Goal: Transaction & Acquisition: Obtain resource

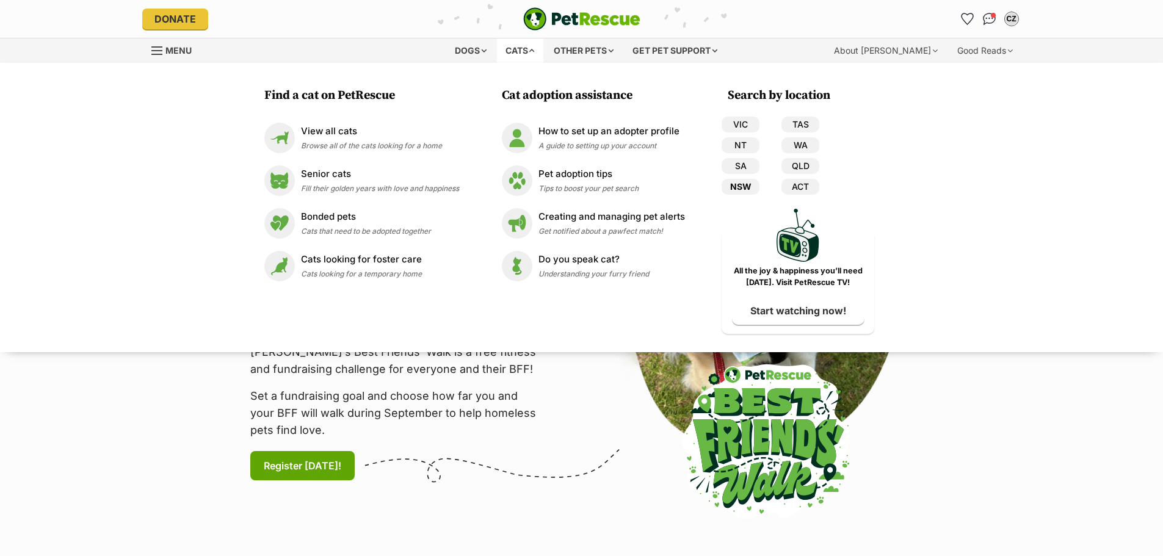
click at [750, 187] on link "NSW" at bounding box center [741, 187] width 38 height 16
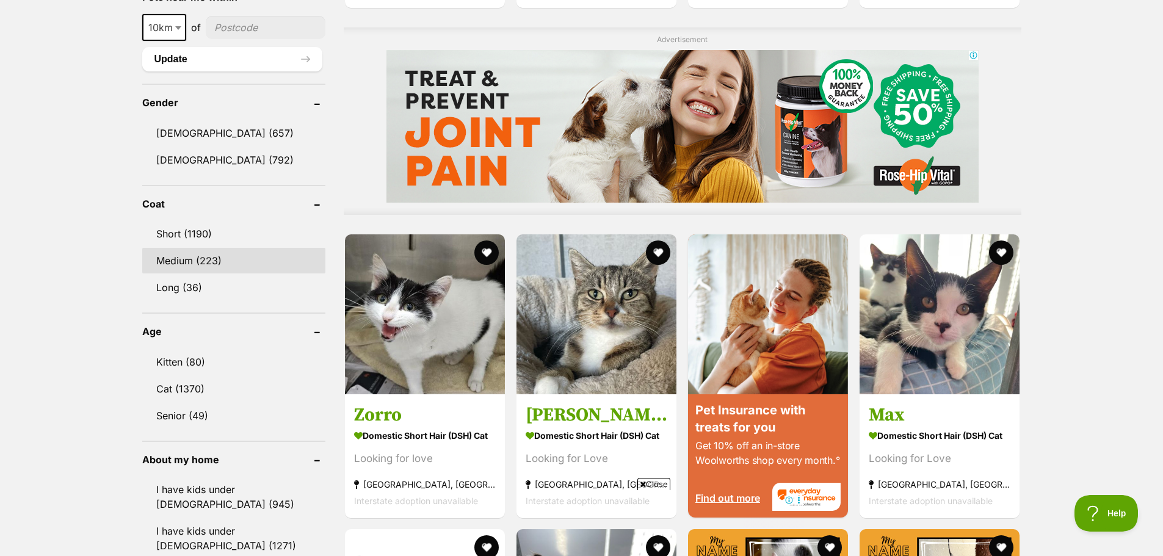
scroll to position [977, 0]
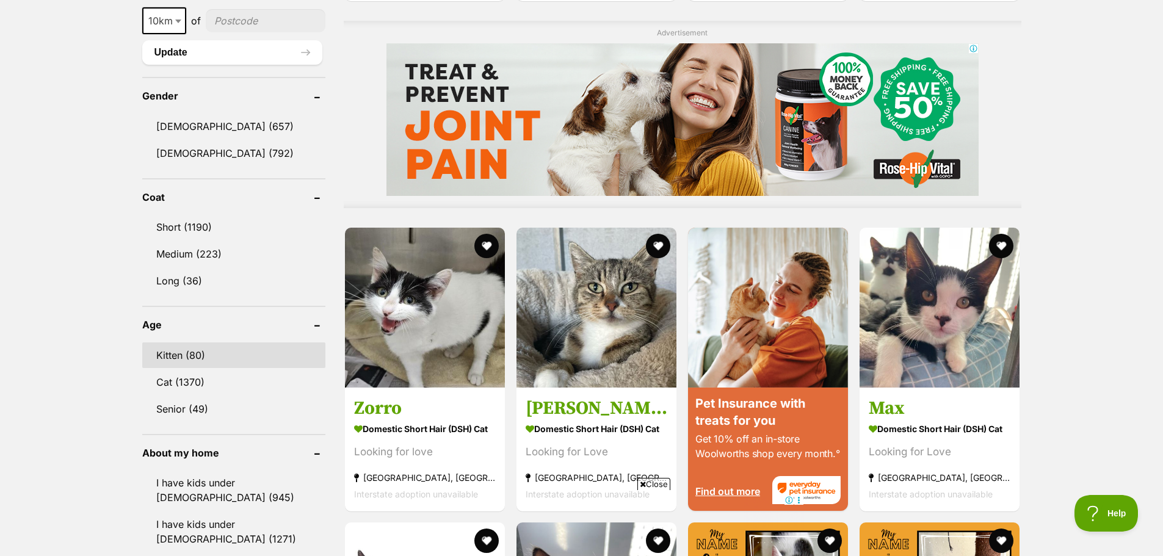
click at [223, 348] on link "Kitten (80)" at bounding box center [233, 355] width 183 height 26
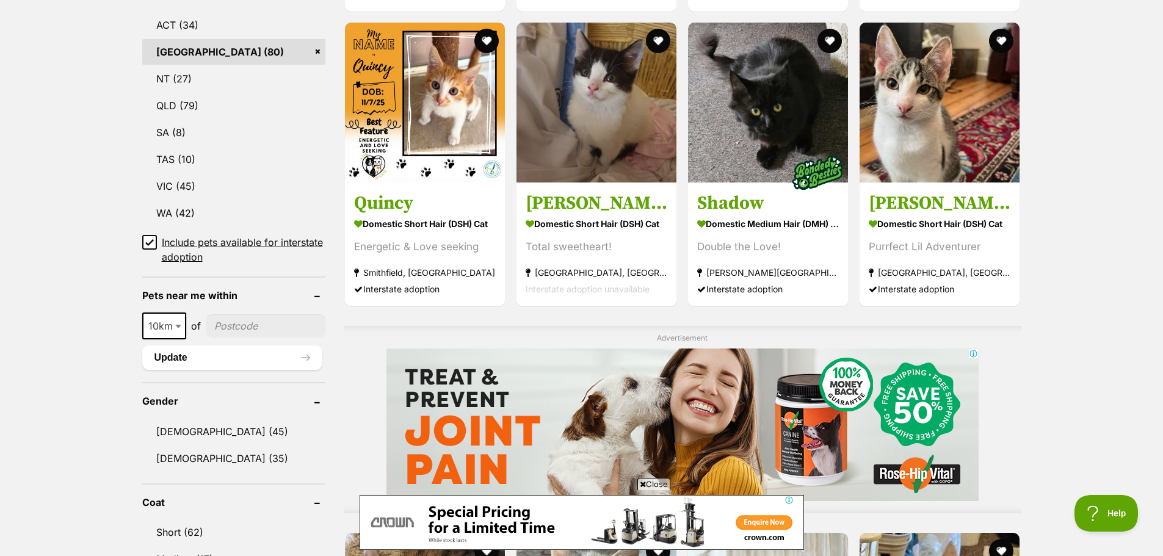
click at [171, 330] on span "10km" at bounding box center [164, 325] width 42 height 17
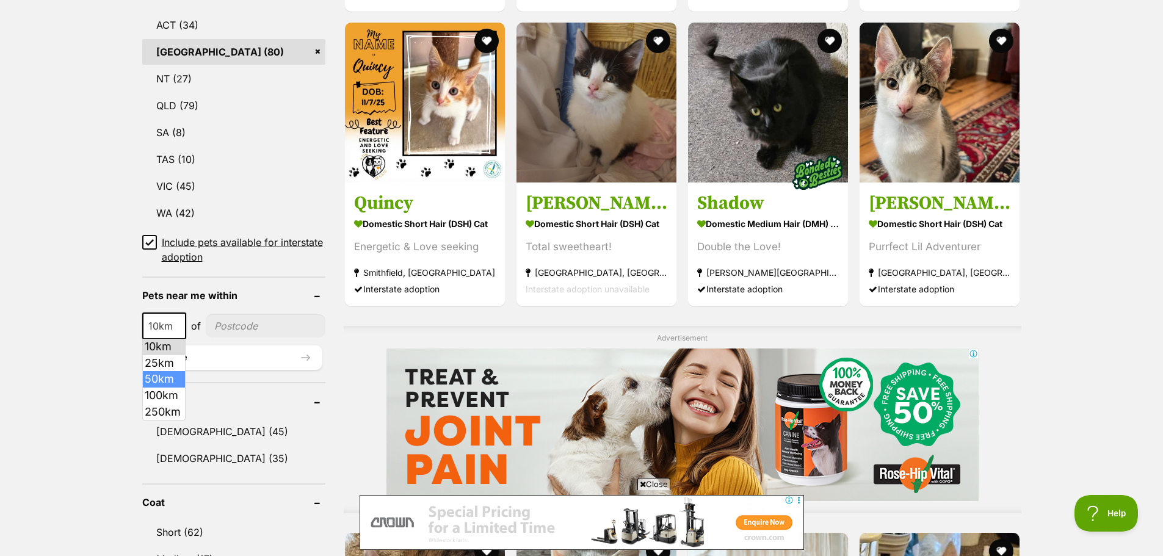
drag, startPoint x: 167, startPoint y: 365, endPoint x: 169, endPoint y: 375, distance: 10.7
select select "50"
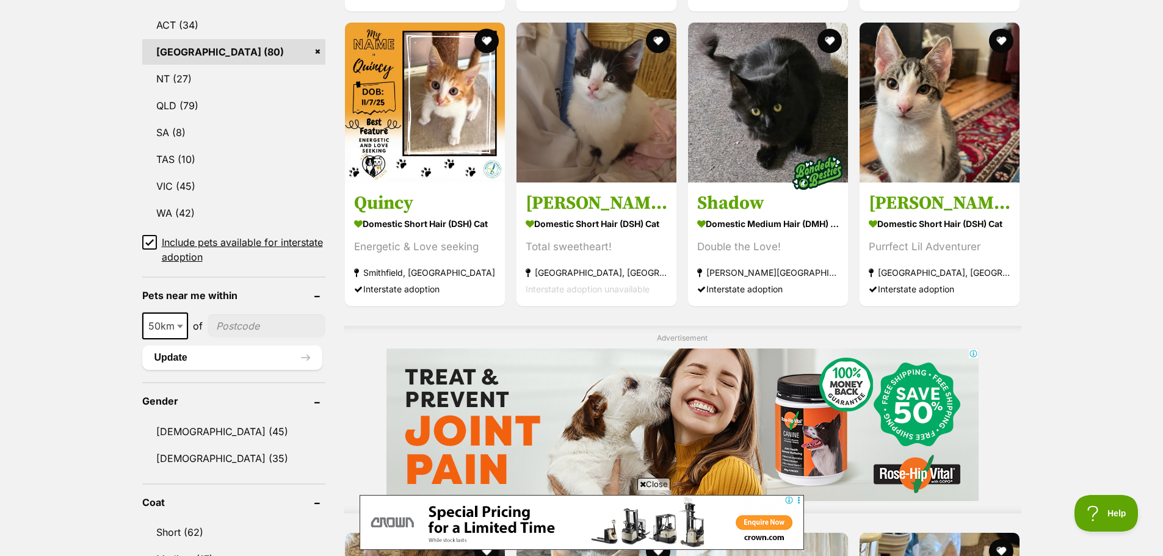
click at [280, 313] on div "10km 25km 50km 100km 250km 50km of" at bounding box center [233, 326] width 183 height 27
click at [281, 323] on input"] "postcode" at bounding box center [267, 325] width 118 height 23
type input"] "2121"
click at [253, 355] on button "Update" at bounding box center [232, 358] width 180 height 24
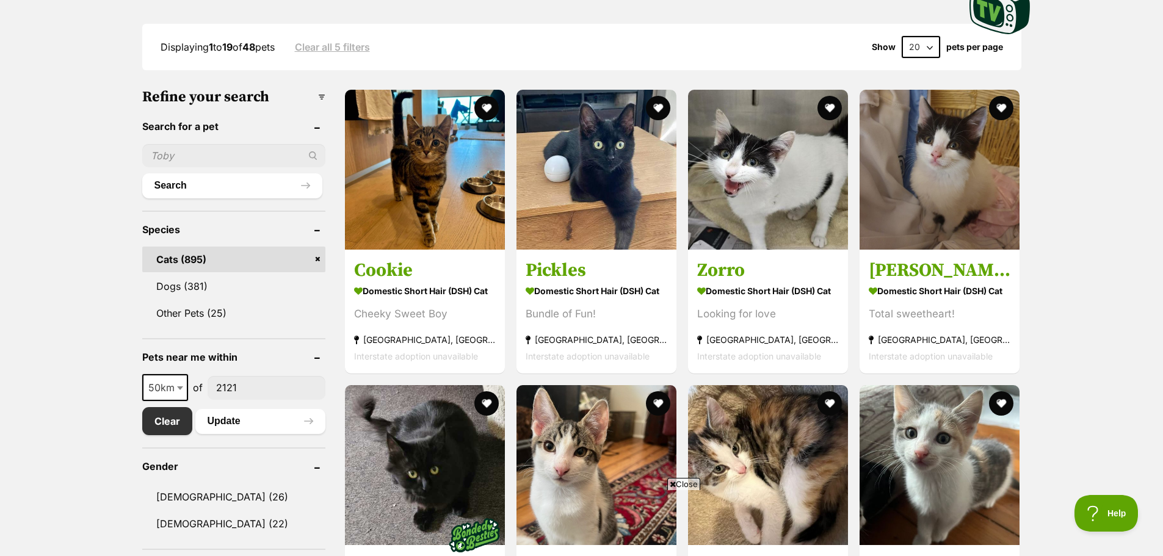
click at [685, 485] on span "Close" at bounding box center [683, 484] width 33 height 12
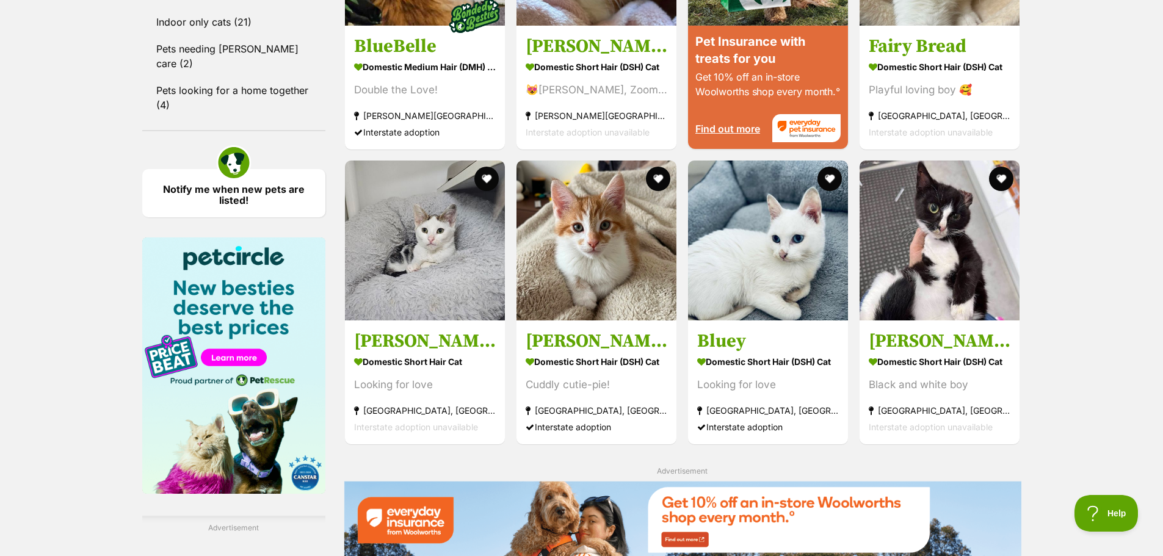
scroll to position [1343, 0]
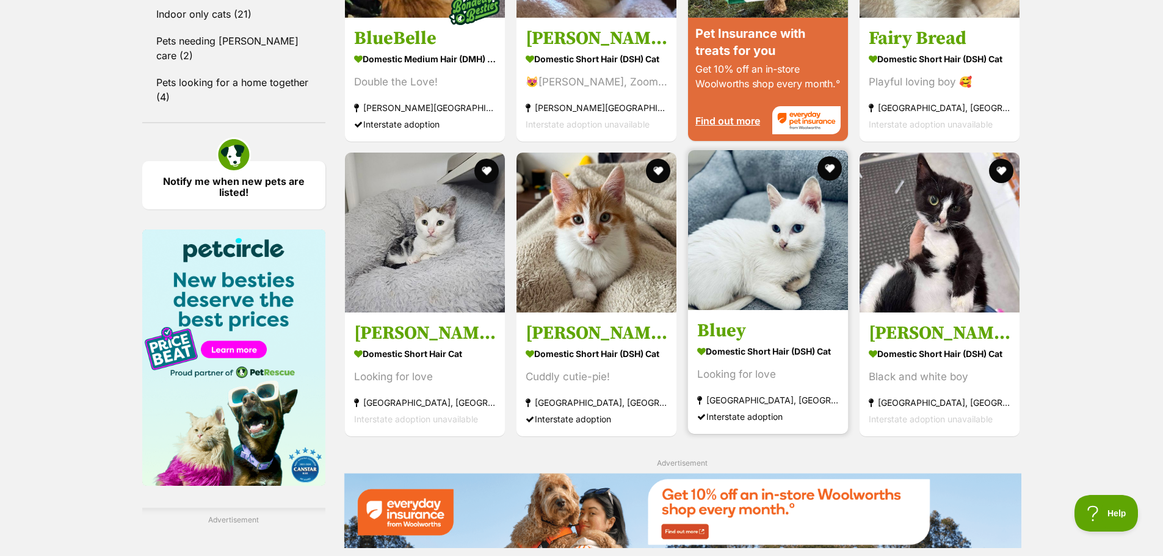
click at [781, 321] on h3 "Bluey" at bounding box center [768, 330] width 142 height 23
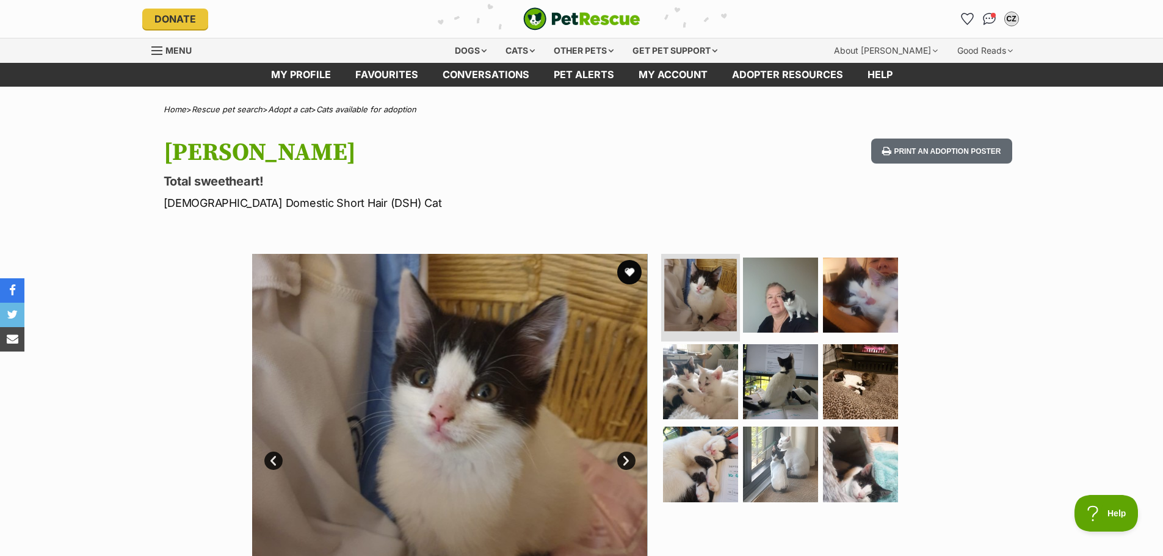
click at [725, 310] on img at bounding box center [700, 295] width 73 height 73
click at [767, 303] on img at bounding box center [780, 295] width 79 height 79
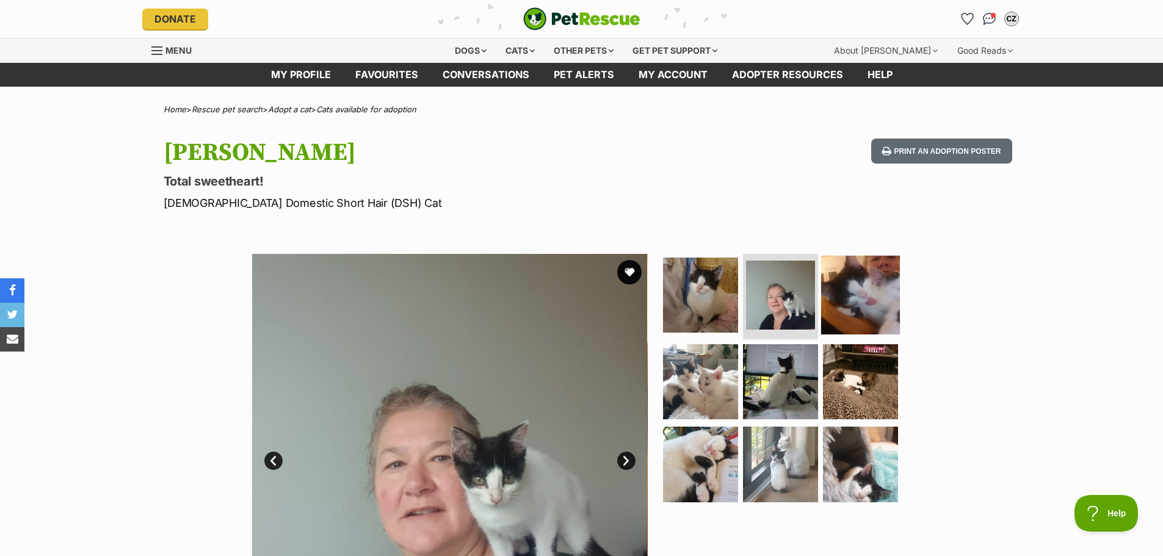
click at [866, 287] on img at bounding box center [860, 295] width 79 height 79
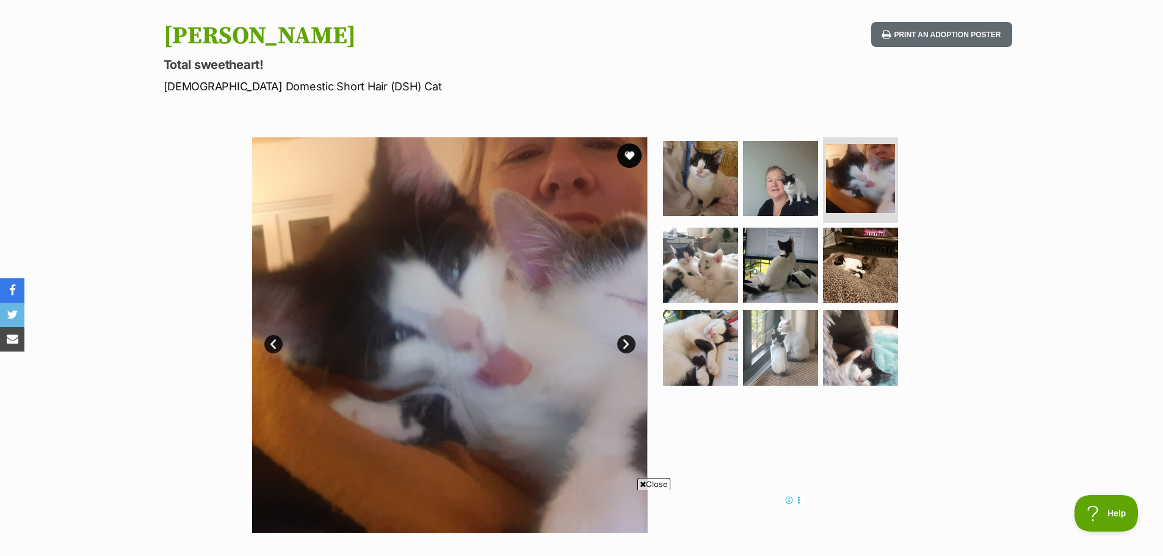
scroll to position [122, 0]
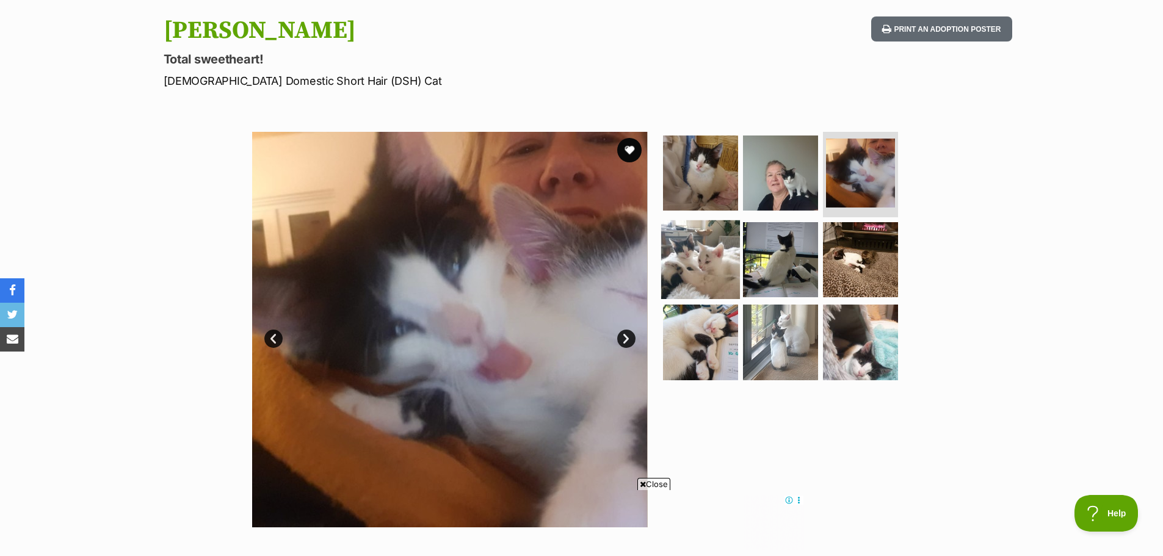
click at [698, 275] on img at bounding box center [700, 259] width 79 height 79
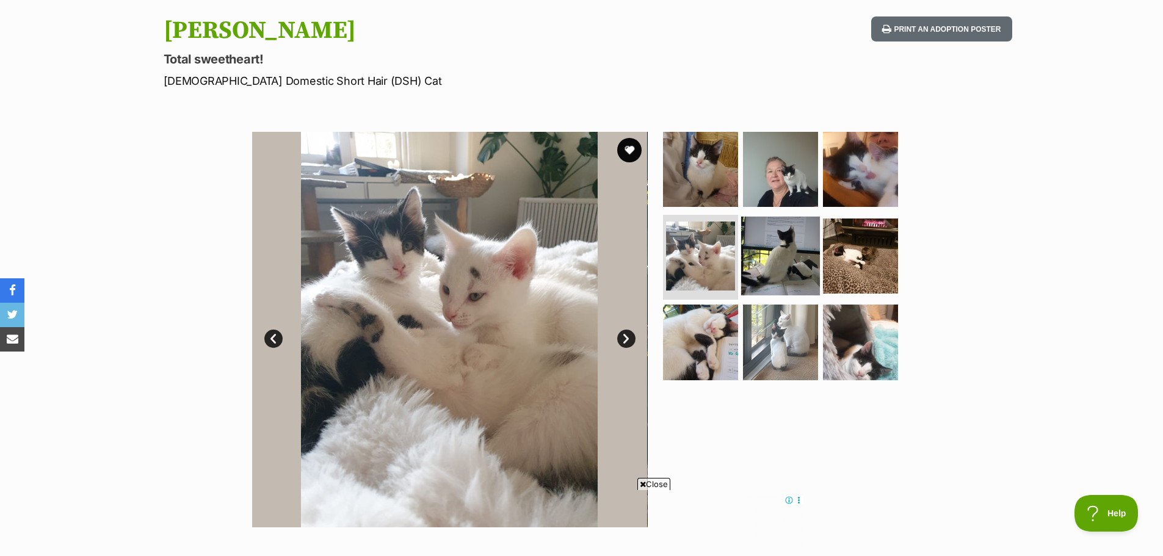
click at [773, 265] on img at bounding box center [780, 255] width 79 height 79
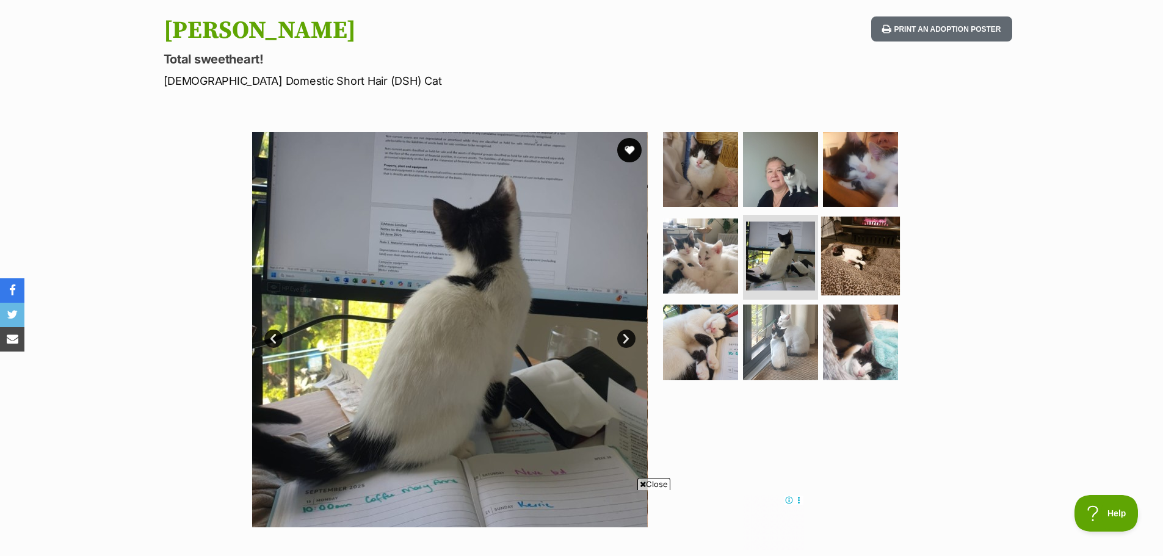
click at [843, 262] on img at bounding box center [860, 255] width 79 height 79
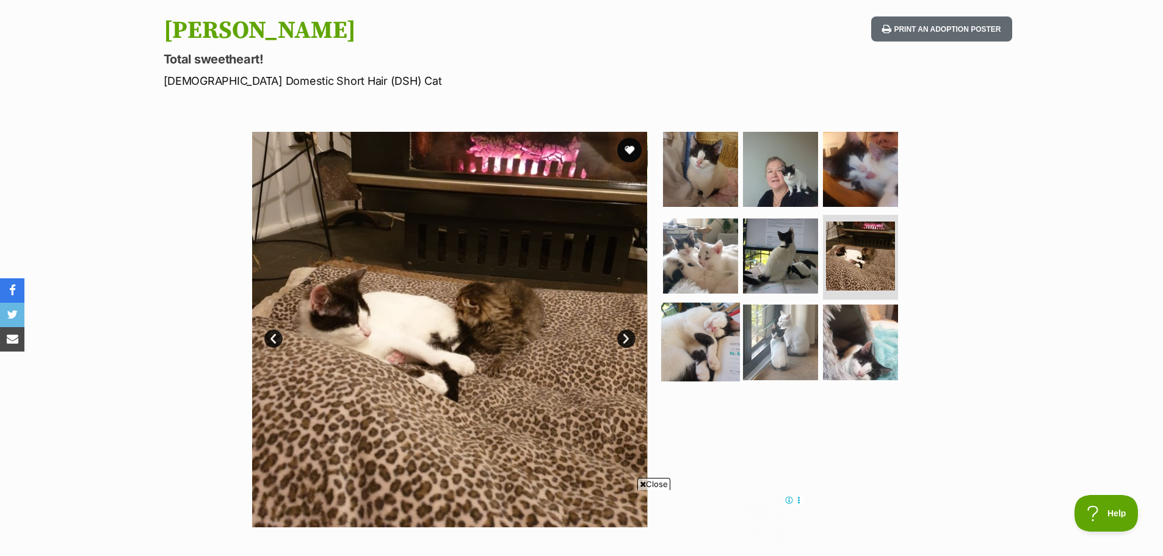
click at [697, 332] on img at bounding box center [700, 342] width 79 height 79
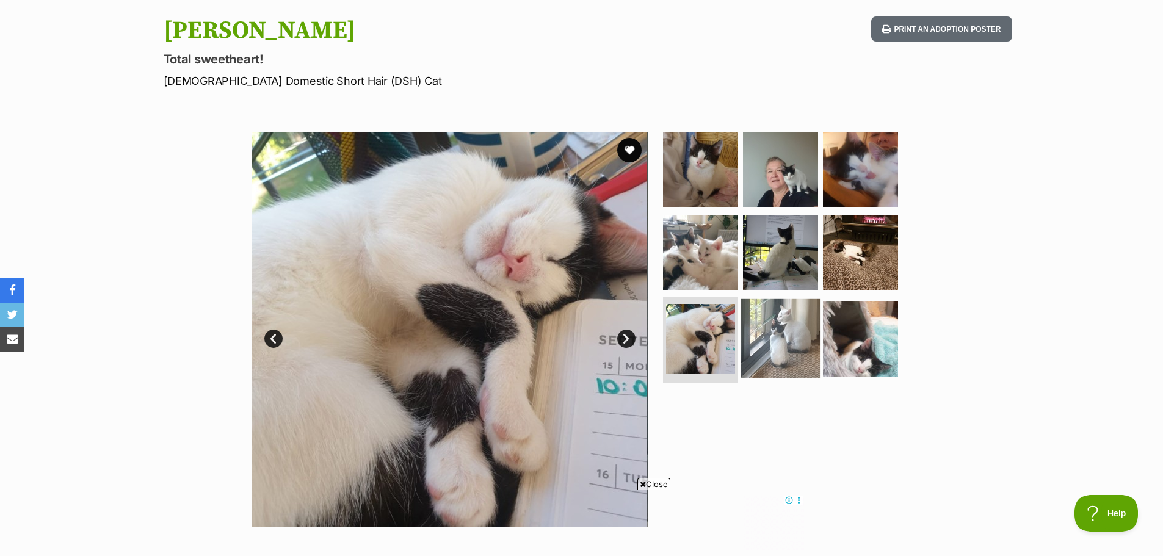
click at [760, 338] on img at bounding box center [780, 338] width 79 height 79
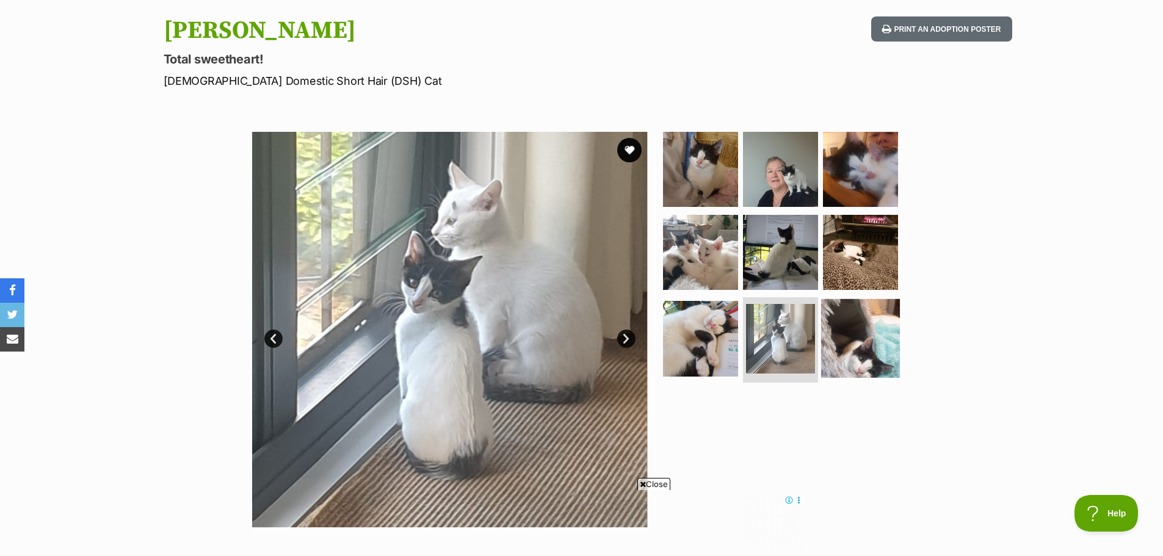
click at [862, 344] on img at bounding box center [860, 338] width 79 height 79
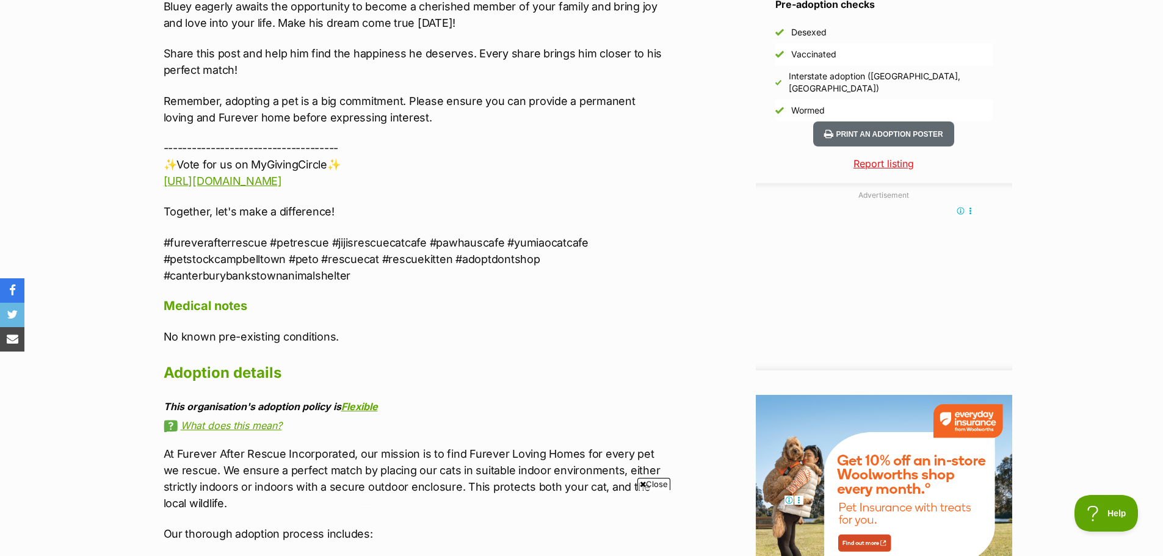
scroll to position [1160, 0]
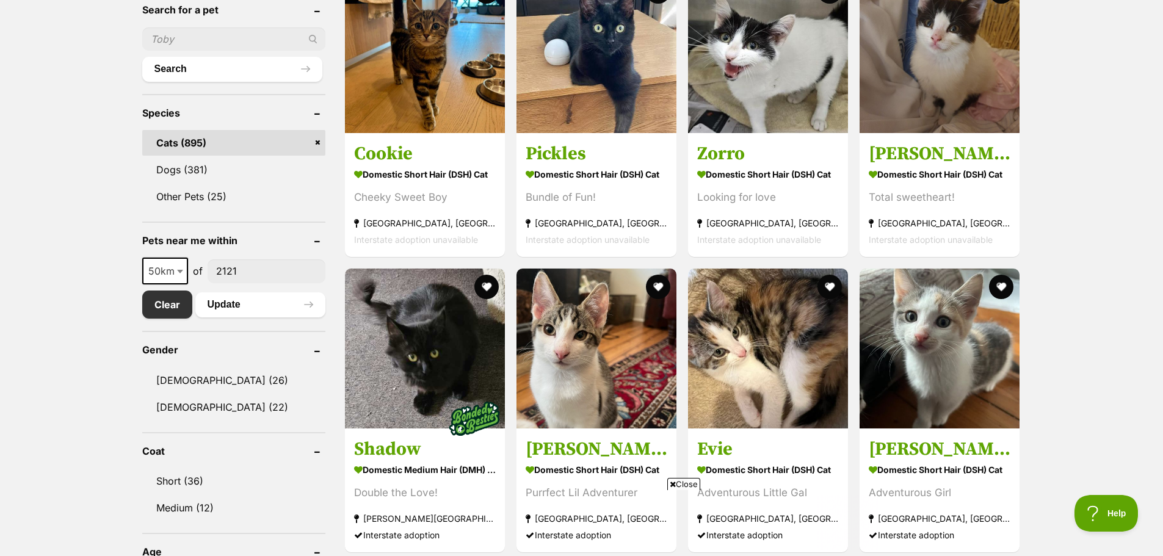
scroll to position [252, 0]
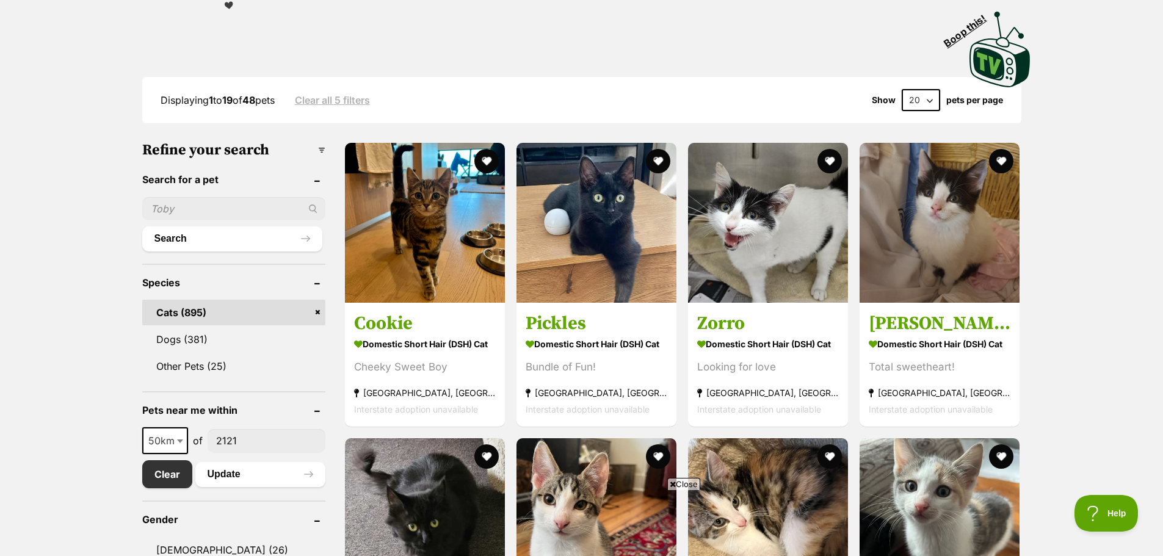
click at [251, 209] on input "text" at bounding box center [233, 208] width 183 height 23
paste input "Astro"
type input "Astro"
click at [208, 244] on button "Search" at bounding box center [232, 238] width 180 height 24
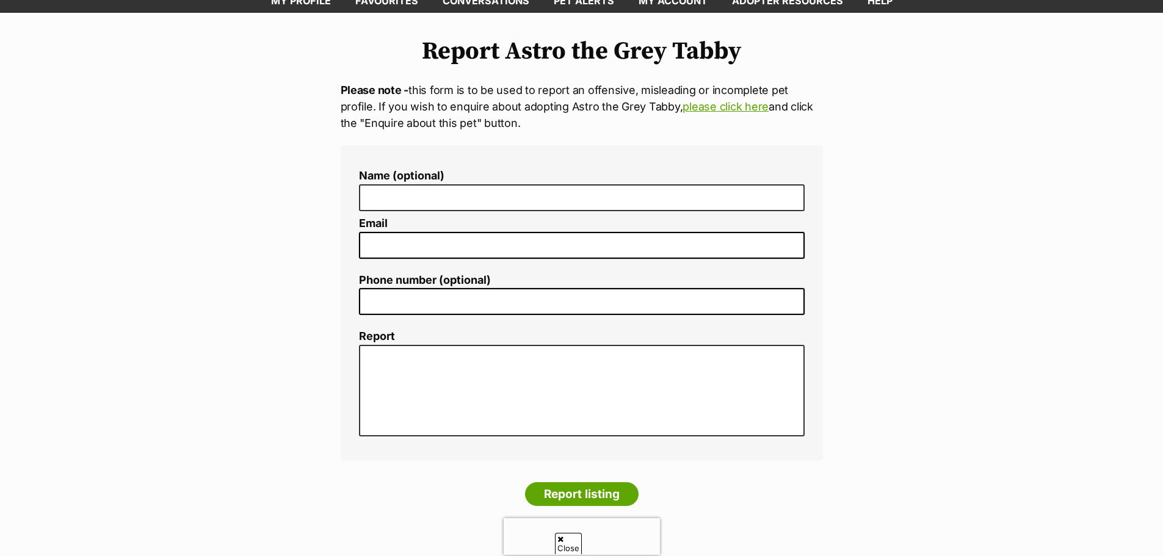
scroll to position [61, 0]
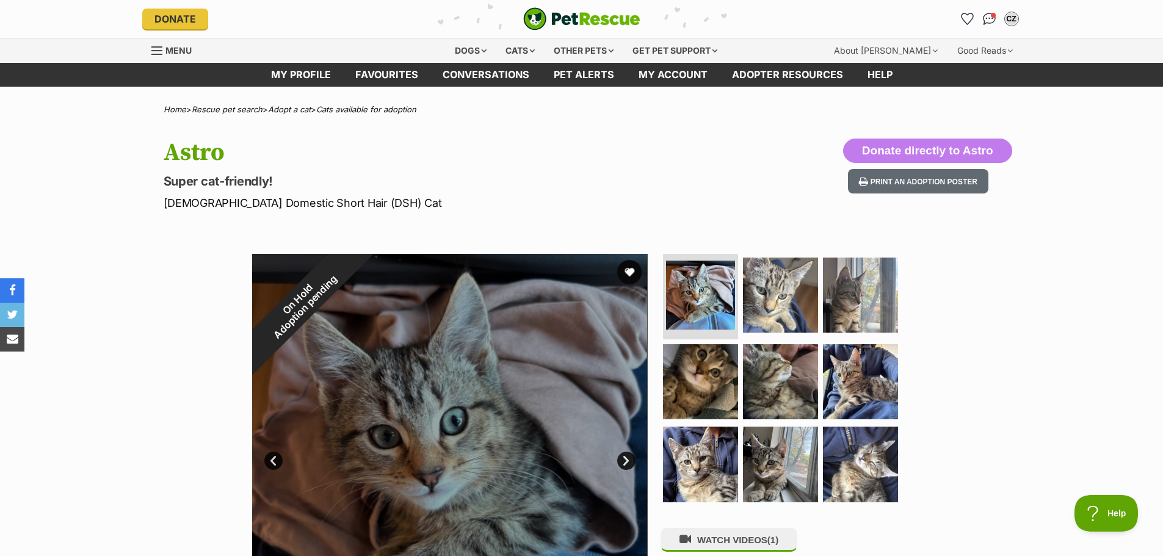
click at [179, 148] on h1 "Astro" at bounding box center [422, 153] width 516 height 28
copy h1 "Astro"
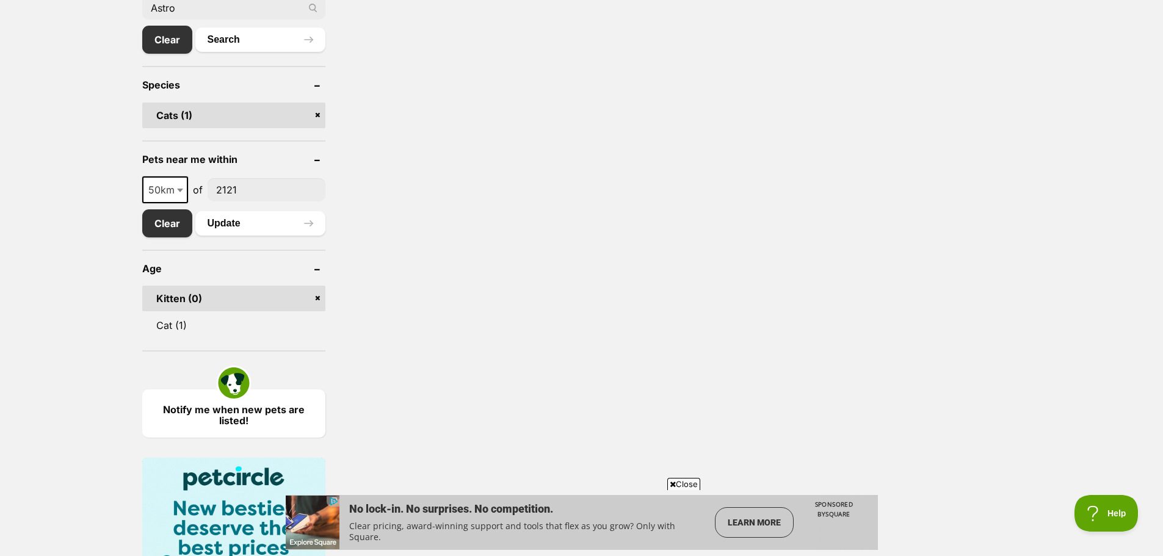
scroll to position [488, 0]
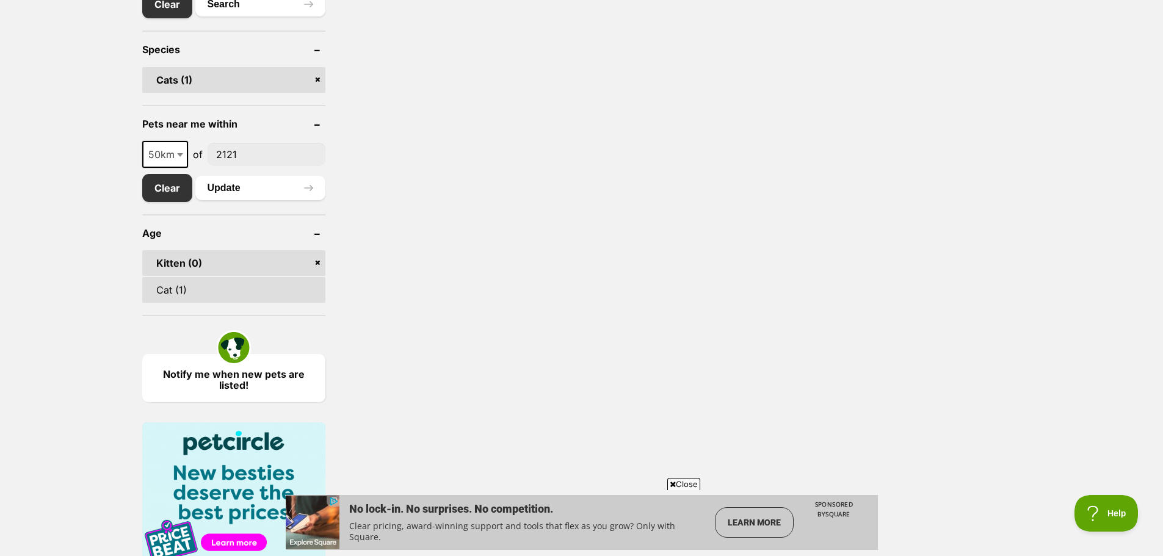
click at [256, 288] on link "Cat (1)" at bounding box center [233, 290] width 183 height 26
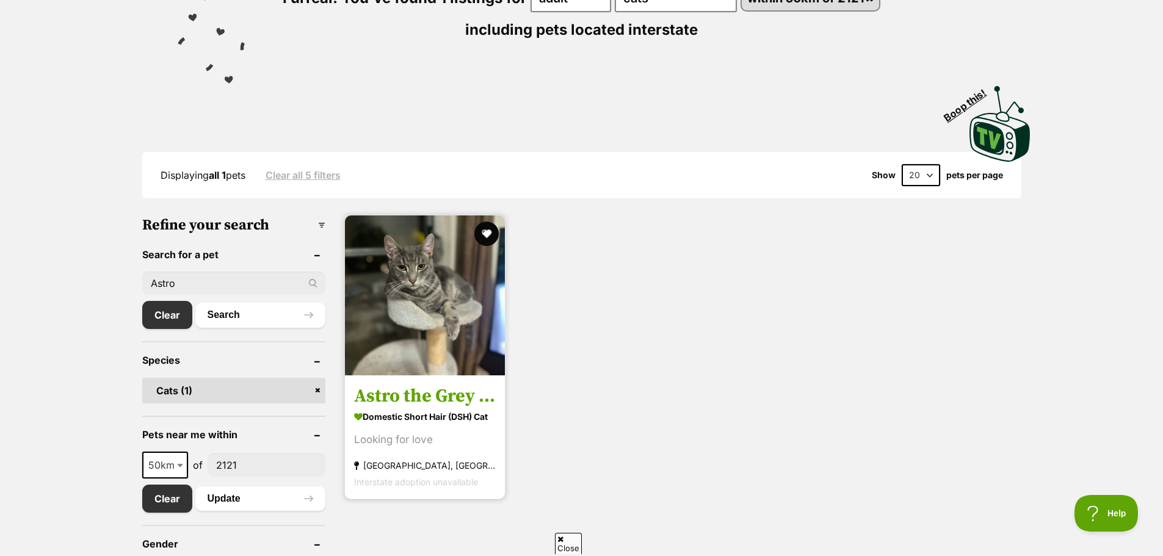
scroll to position [183, 0]
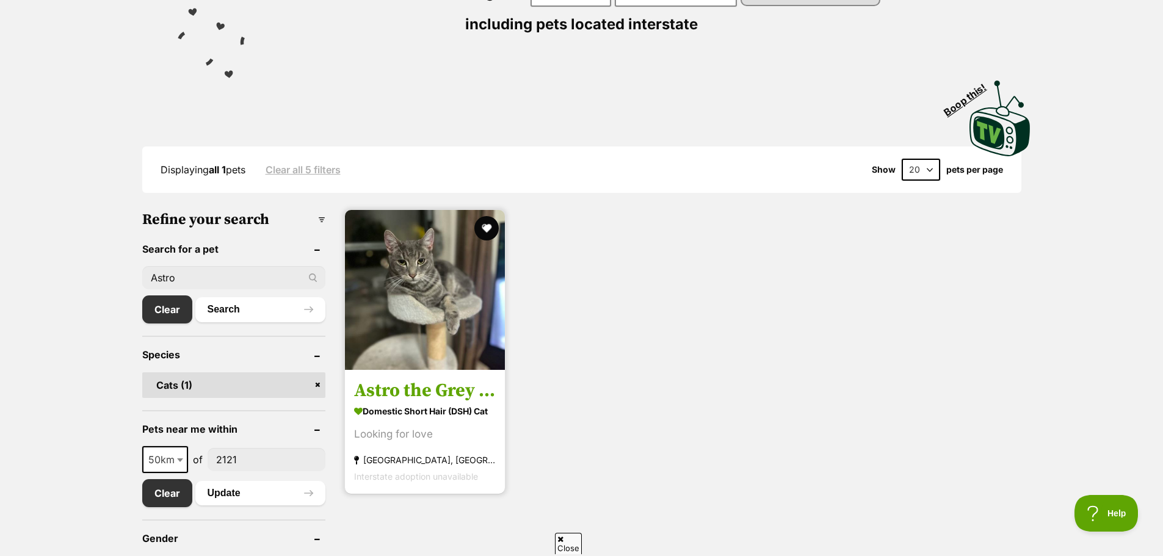
click at [435, 328] on img at bounding box center [425, 290] width 160 height 160
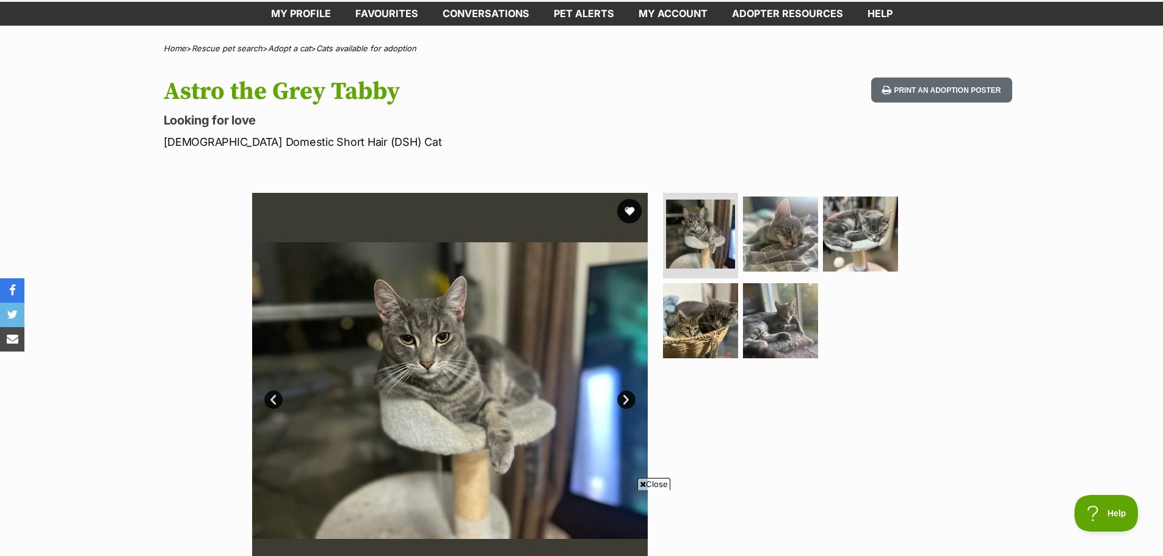
click at [624, 398] on link "Next" at bounding box center [626, 400] width 18 height 18
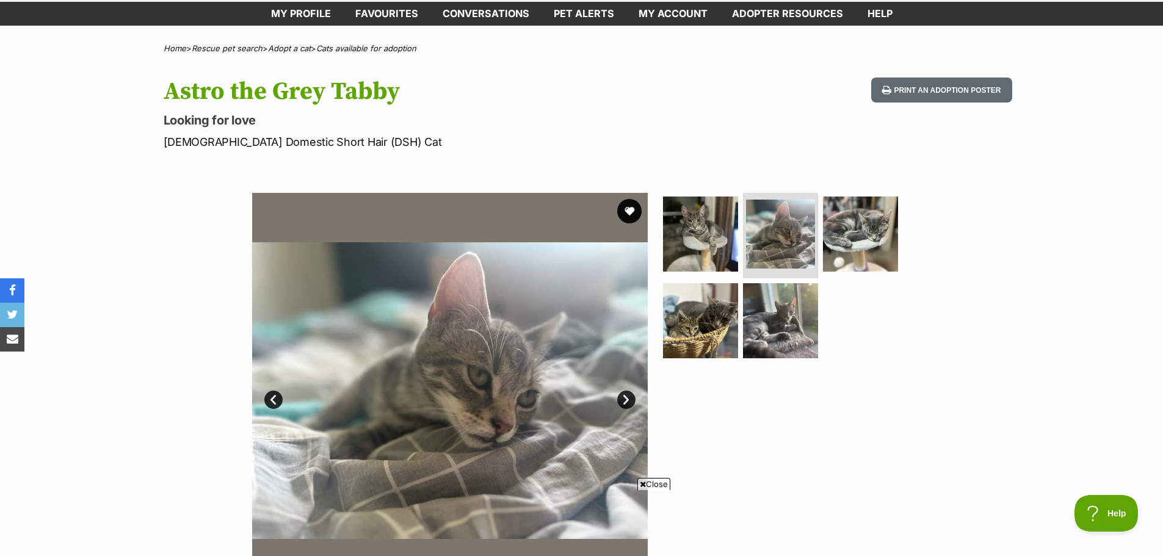
click at [624, 398] on link "Next" at bounding box center [626, 400] width 18 height 18
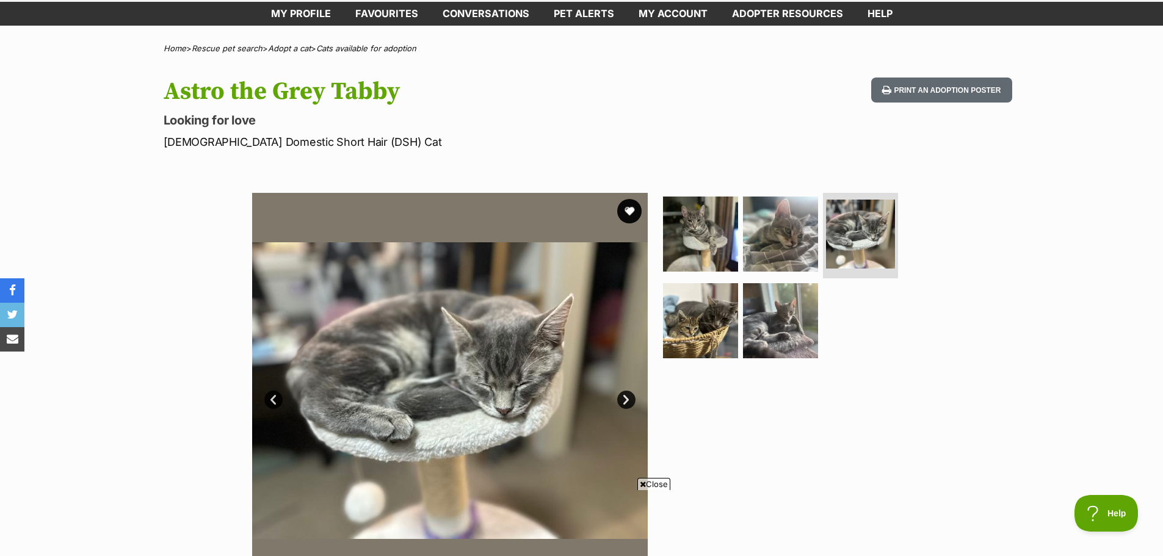
click at [624, 398] on link "Next" at bounding box center [626, 400] width 18 height 18
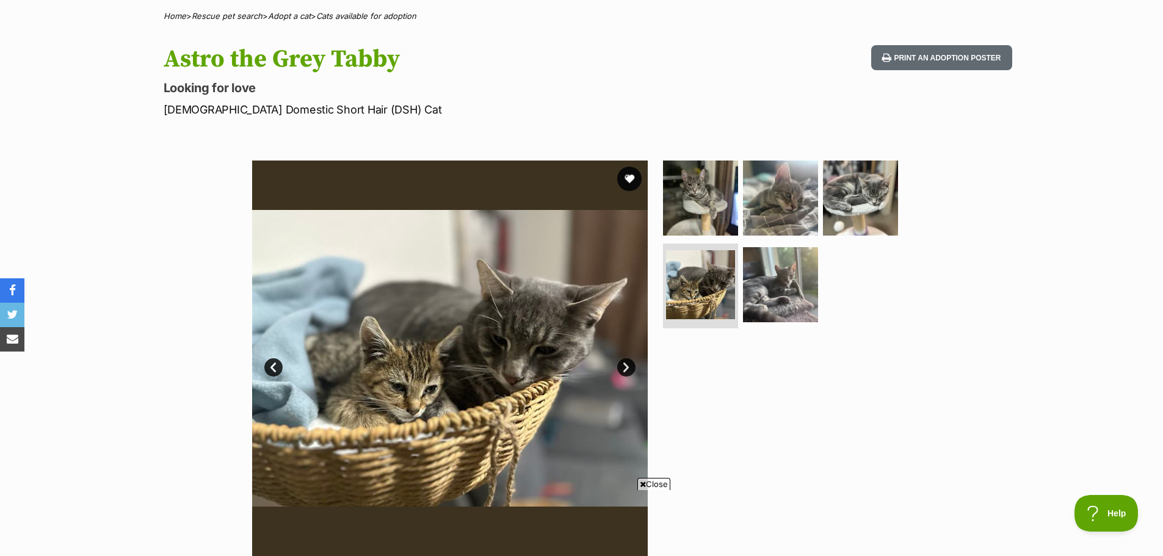
scroll to position [183, 0]
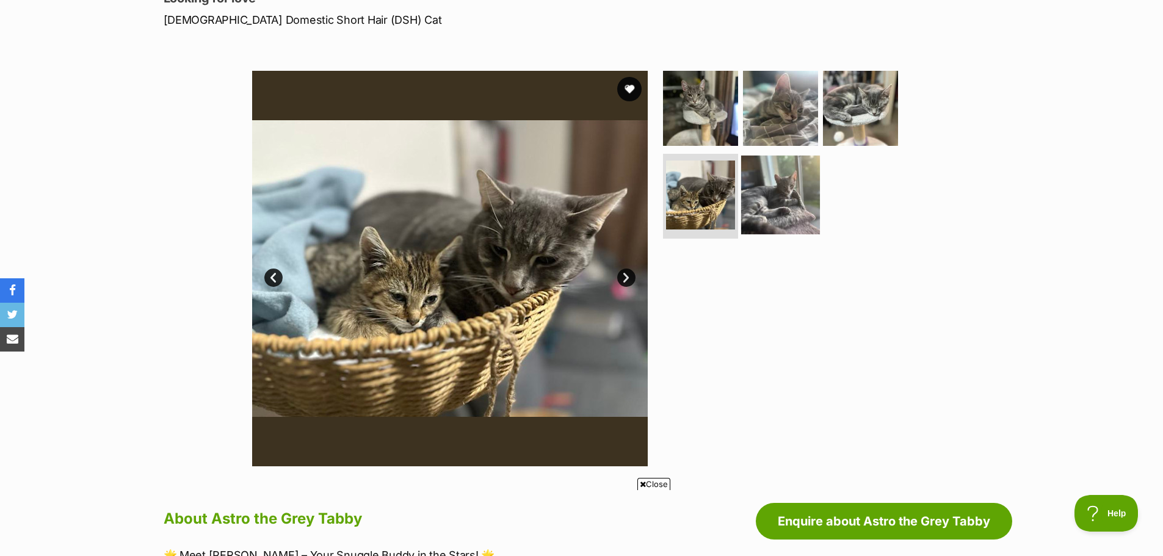
click at [768, 205] on img at bounding box center [780, 194] width 79 height 79
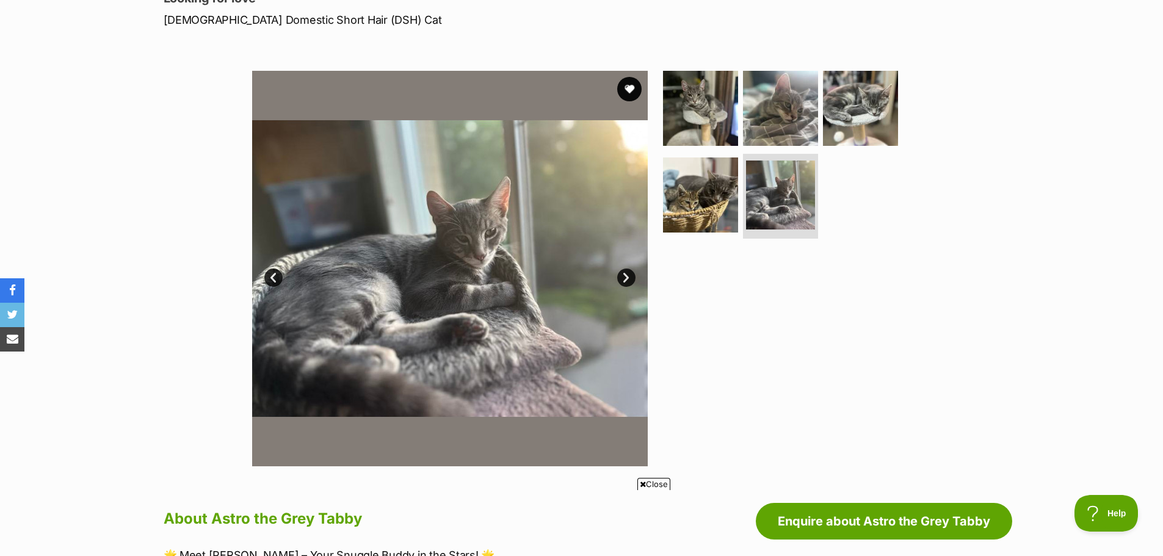
scroll to position [122, 0]
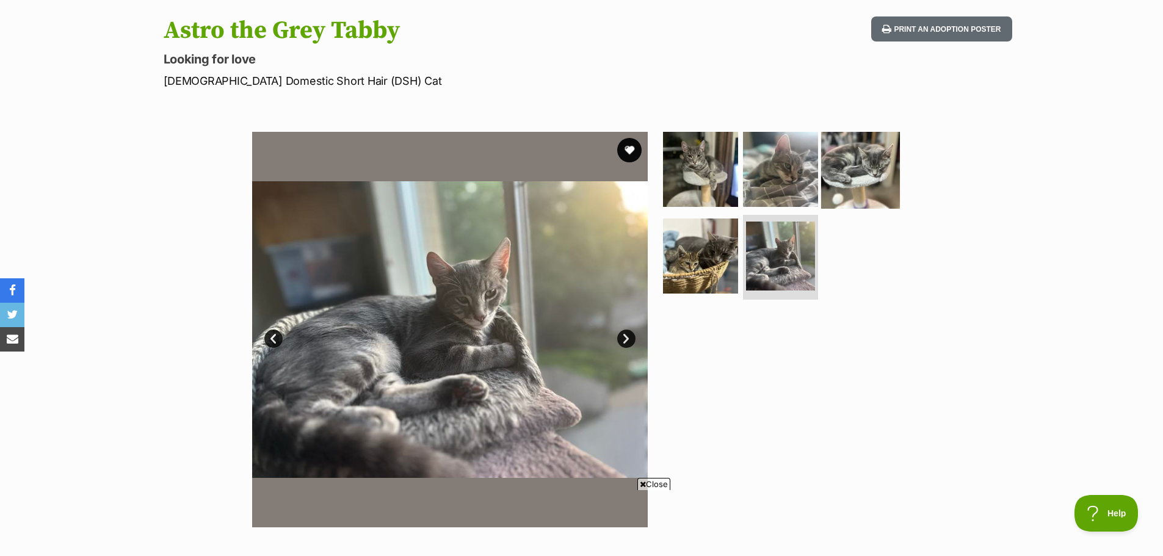
click at [856, 170] on img at bounding box center [860, 169] width 79 height 79
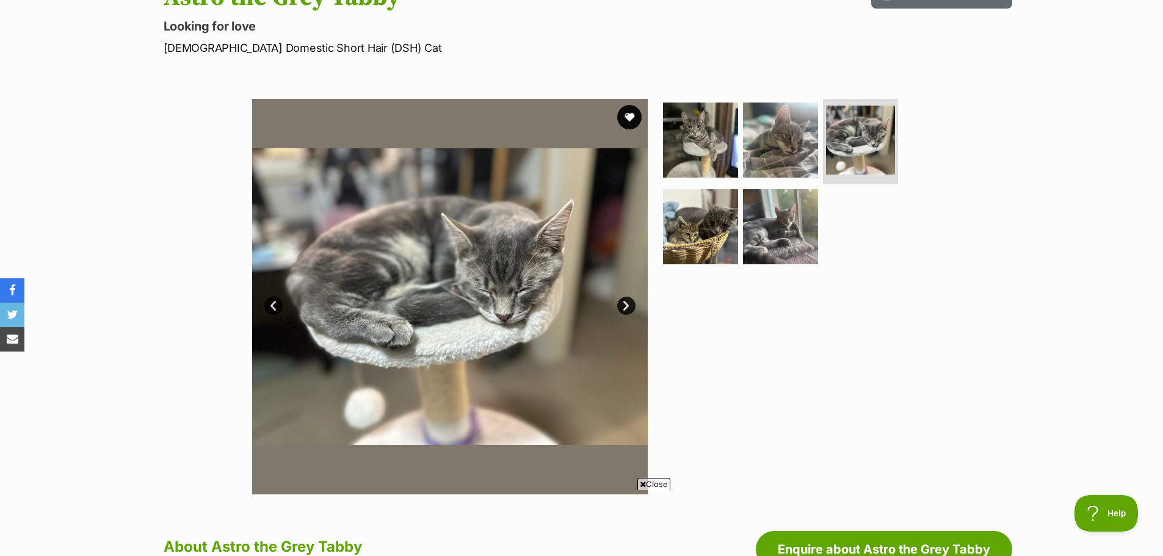
scroll to position [183, 0]
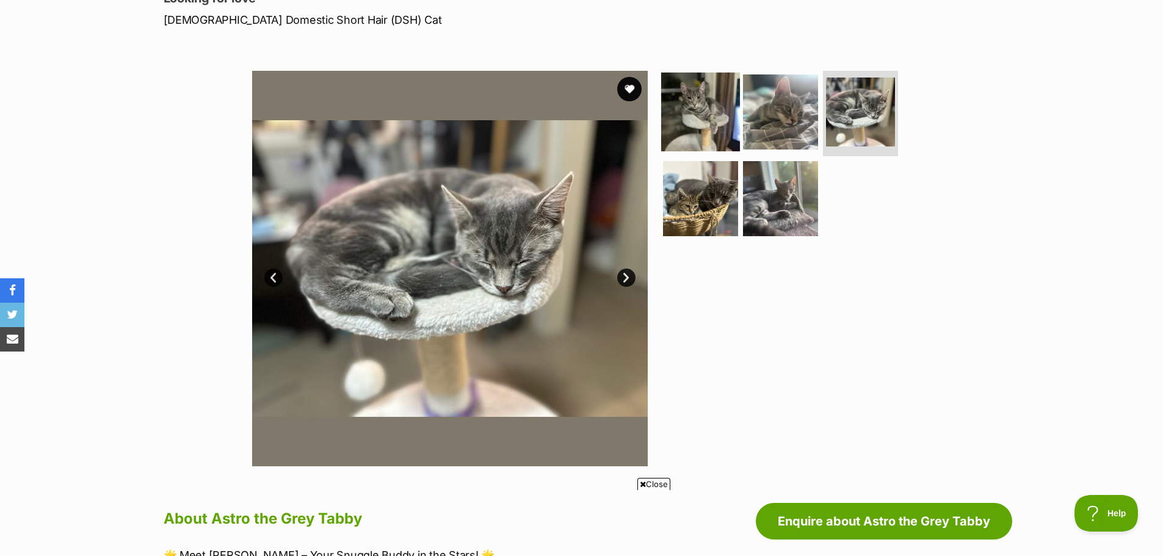
click at [706, 91] on img at bounding box center [700, 112] width 79 height 79
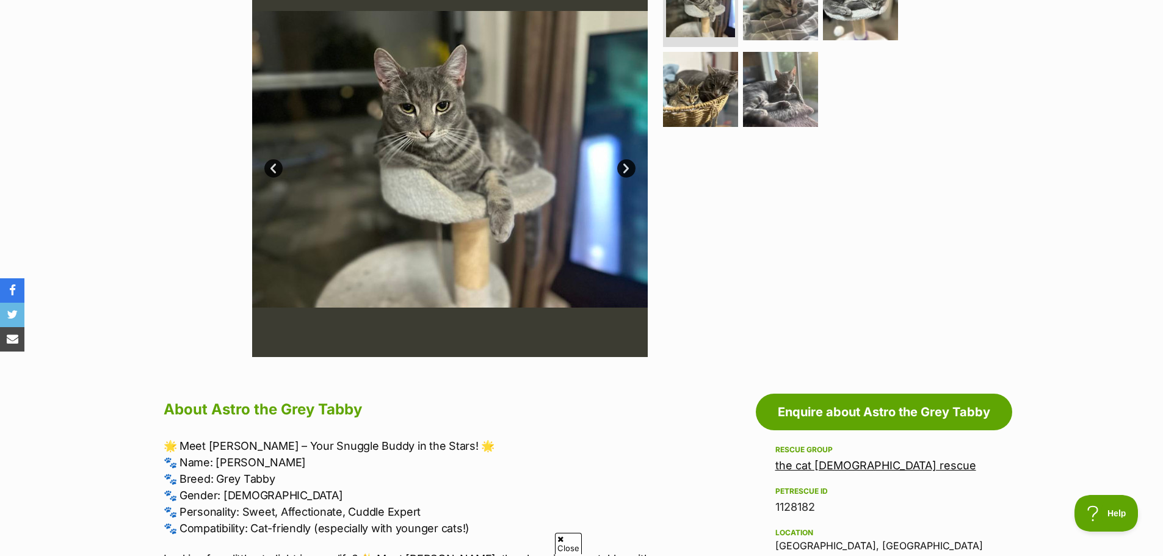
scroll to position [549, 0]
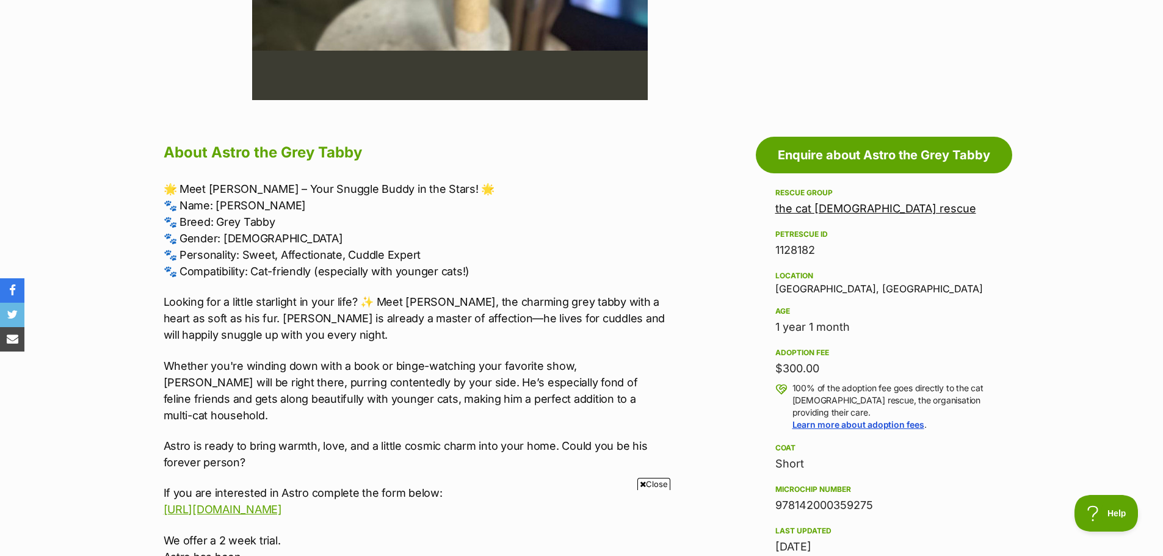
click at [898, 284] on div "Location North Parramatta, NSW" at bounding box center [883, 282] width 217 height 26
drag, startPoint x: 772, startPoint y: 286, endPoint x: 854, endPoint y: 296, distance: 83.0
click at [854, 296] on aside "Rescue group the cat lady rescue PetRescue ID 1128182 Location North Parramatta…" at bounding box center [884, 459] width 256 height 546
copy div "North Parramatta"
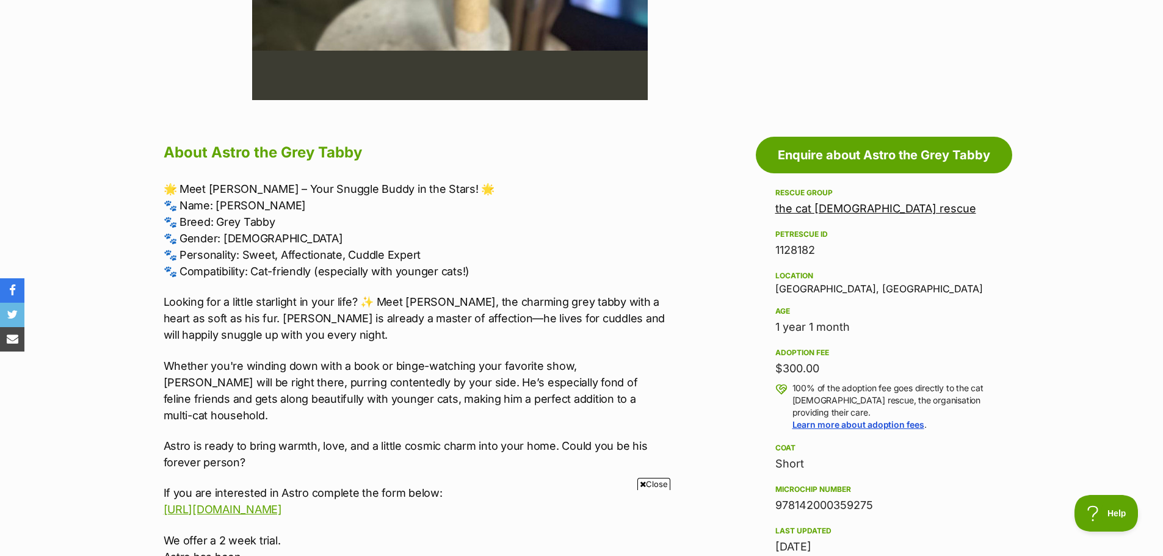
click at [986, 327] on div "1 year 1 month" at bounding box center [883, 327] width 217 height 17
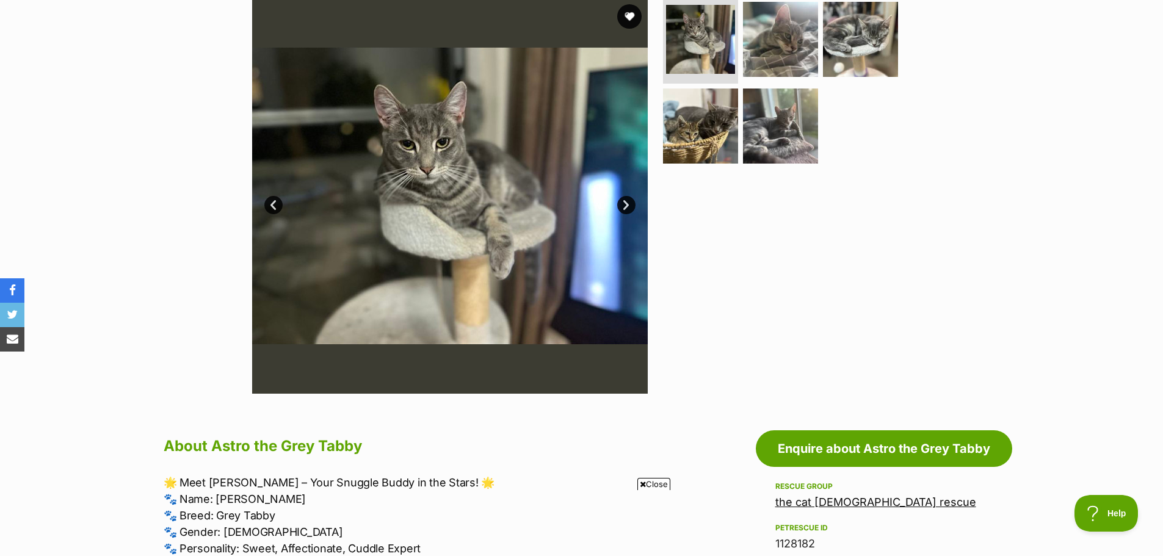
scroll to position [244, 0]
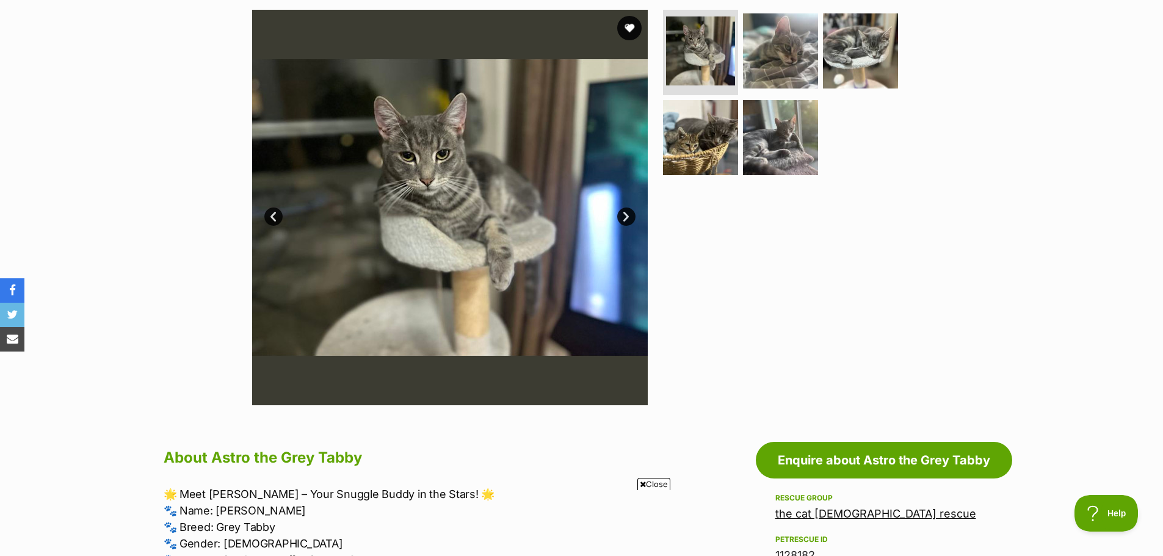
click at [621, 216] on link "Next" at bounding box center [626, 217] width 18 height 18
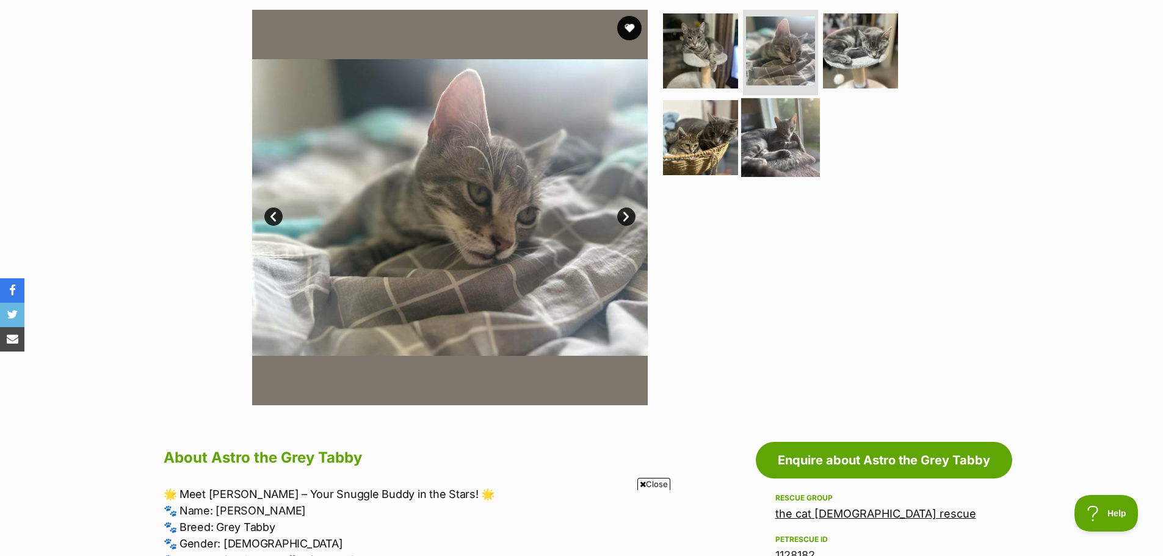
click at [797, 149] on img at bounding box center [780, 137] width 79 height 79
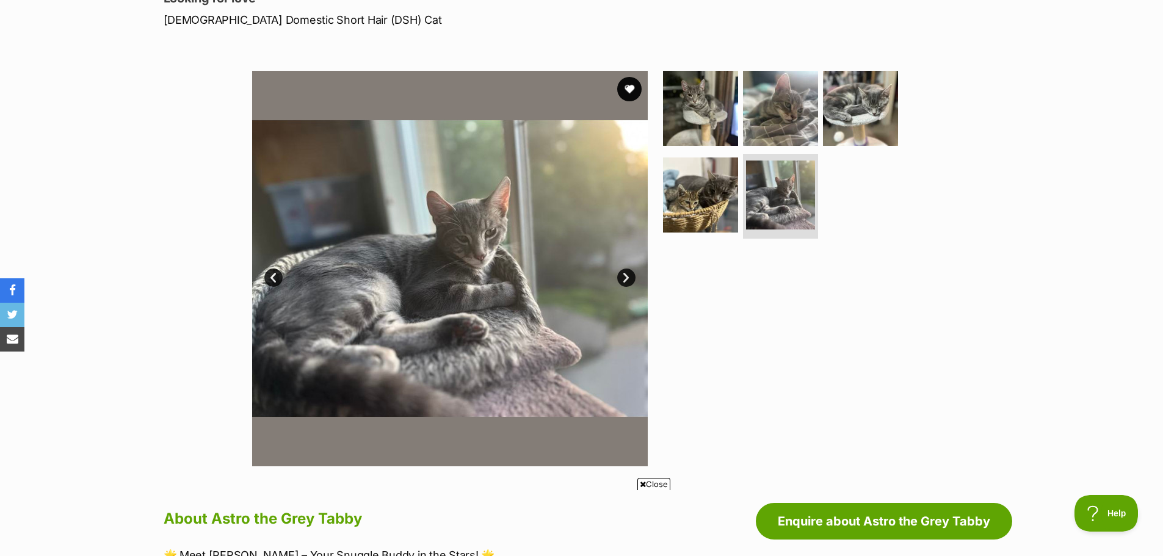
scroll to position [0, 0]
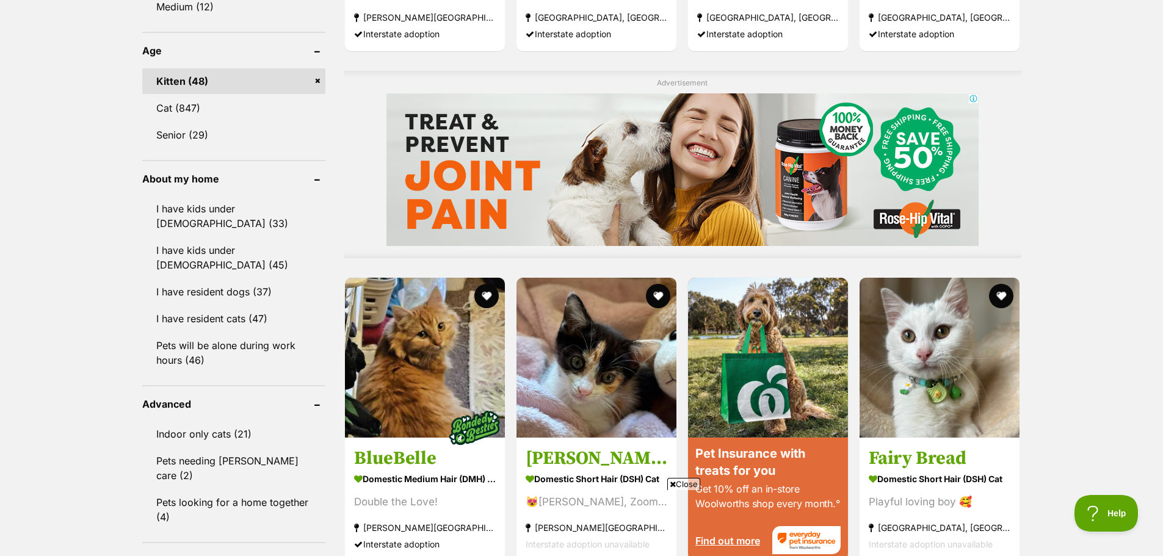
scroll to position [924, 0]
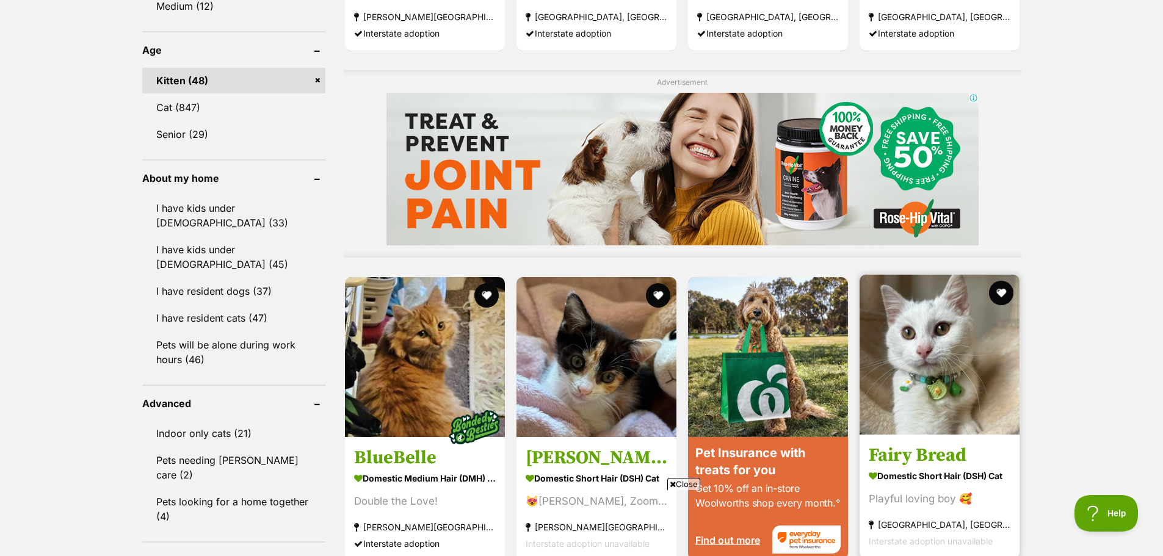
click at [954, 454] on h3 "Fairy Bread" at bounding box center [940, 454] width 142 height 23
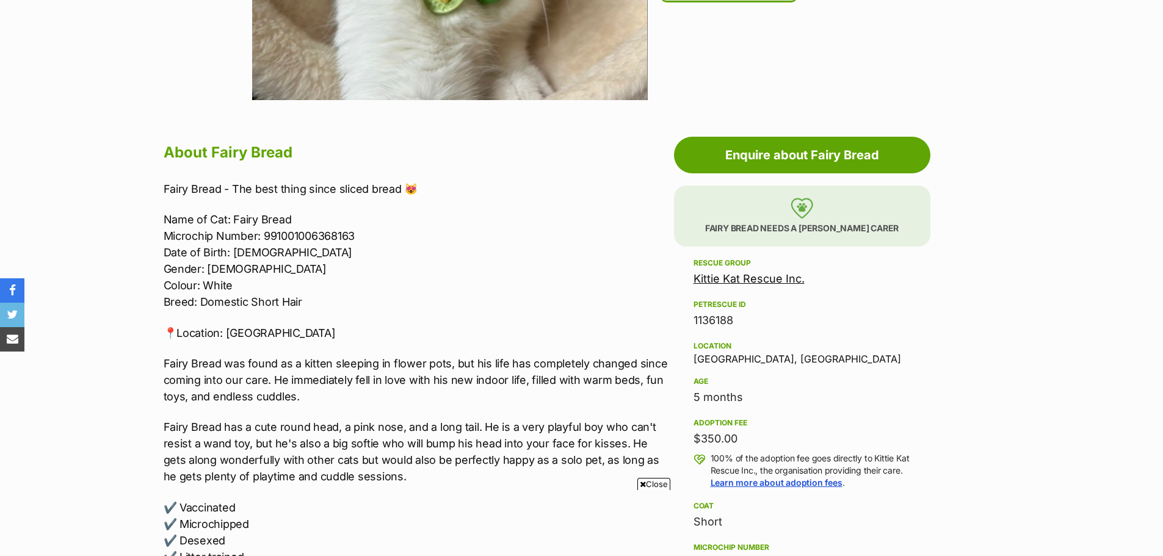
click at [755, 278] on link "Kittie Kat Rescue Inc." at bounding box center [748, 278] width 111 height 13
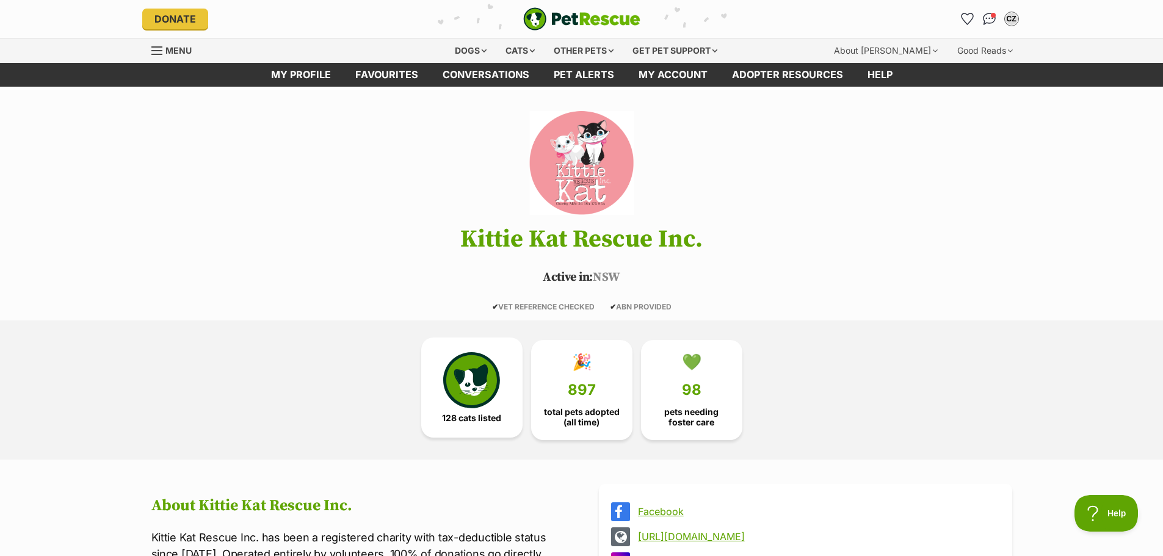
click at [457, 399] on img at bounding box center [471, 380] width 56 height 56
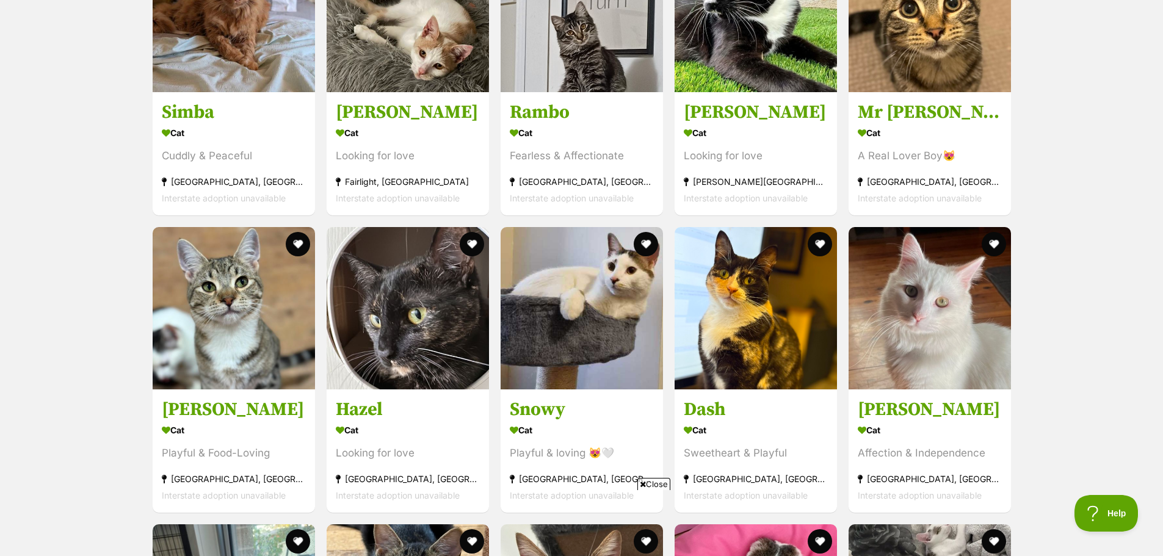
scroll to position [1593, 0]
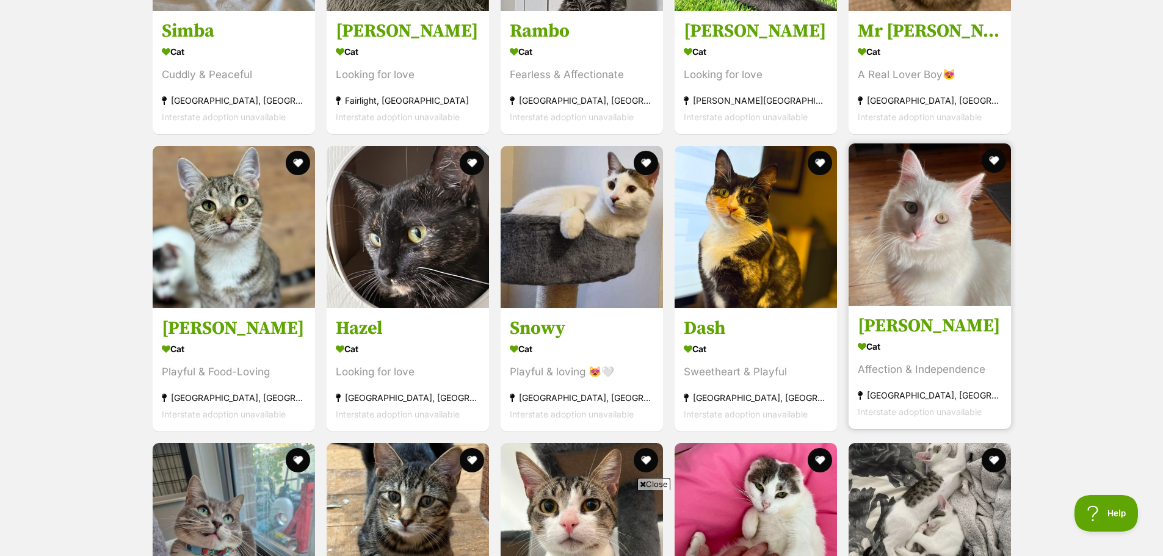
click at [997, 338] on link "Mr Pickles Cat Affection & Independence Strathfield, NSW Interstate adoption un…" at bounding box center [930, 367] width 162 height 124
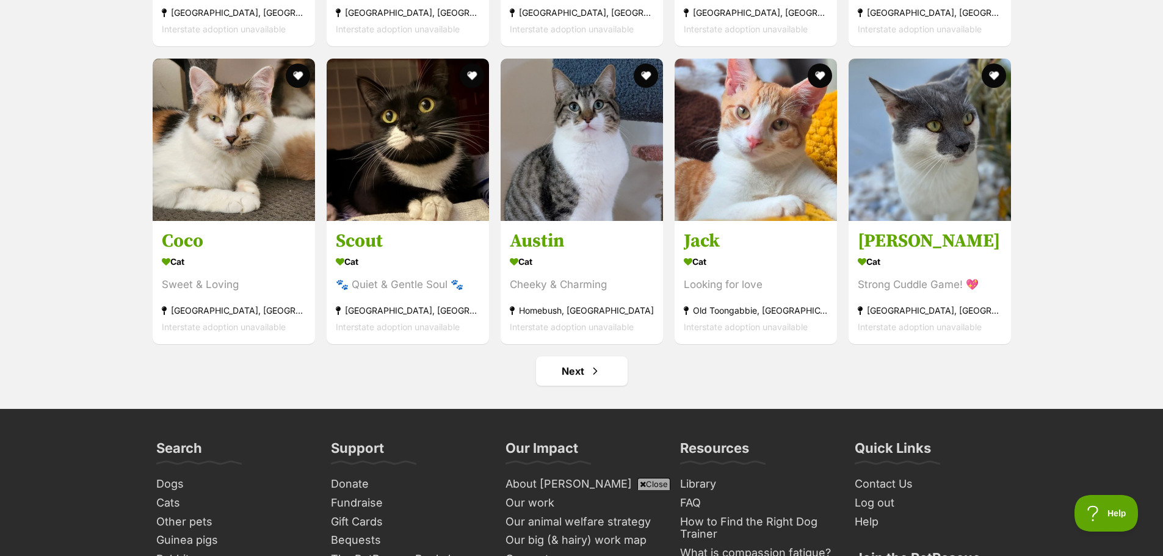
scroll to position [4645, 0]
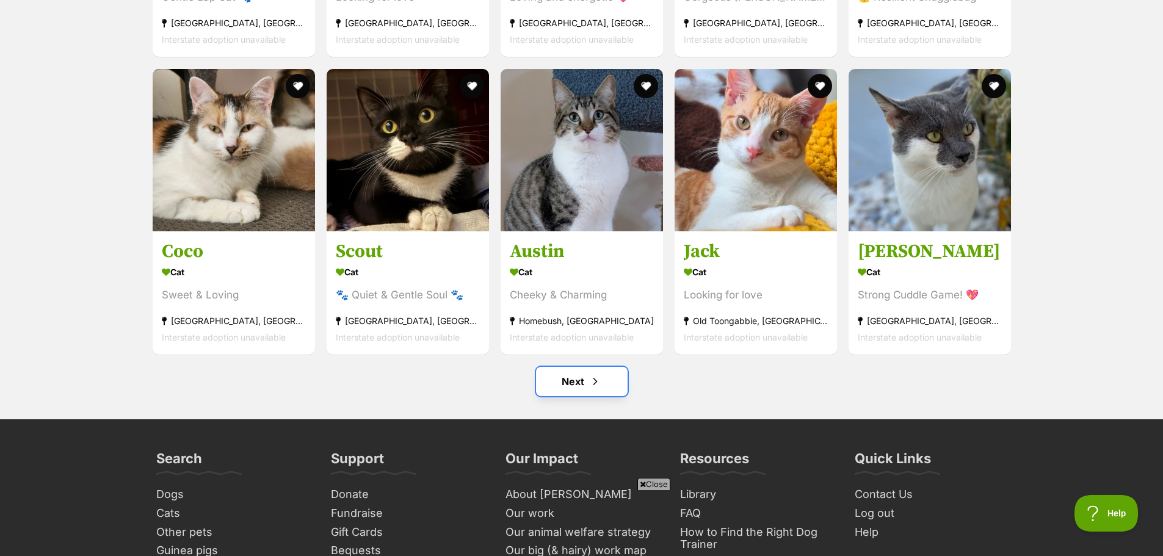
click at [593, 396] on link "Next" at bounding box center [582, 381] width 92 height 29
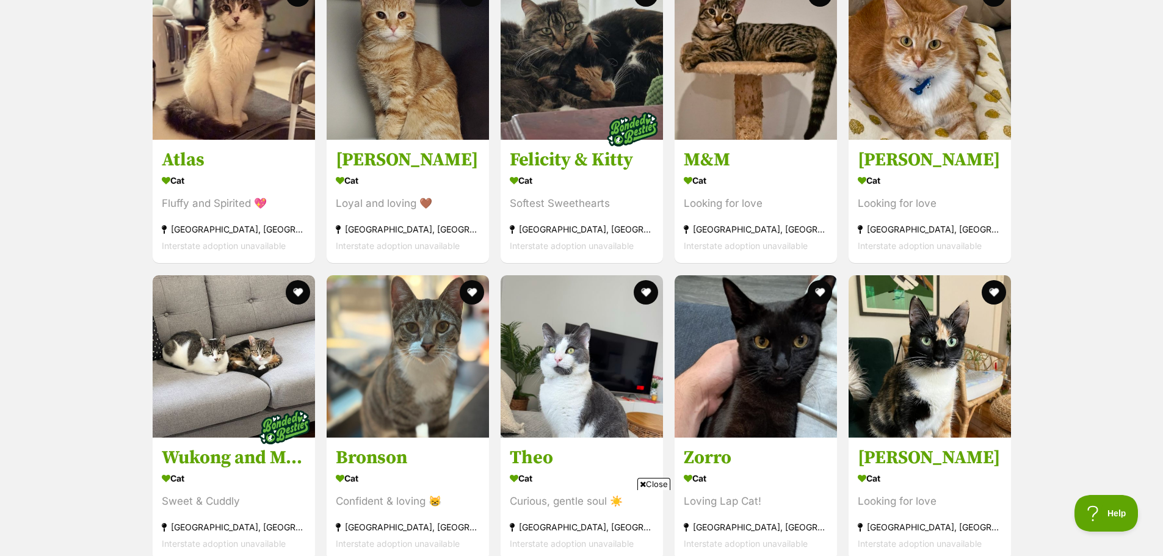
scroll to position [3668, 0]
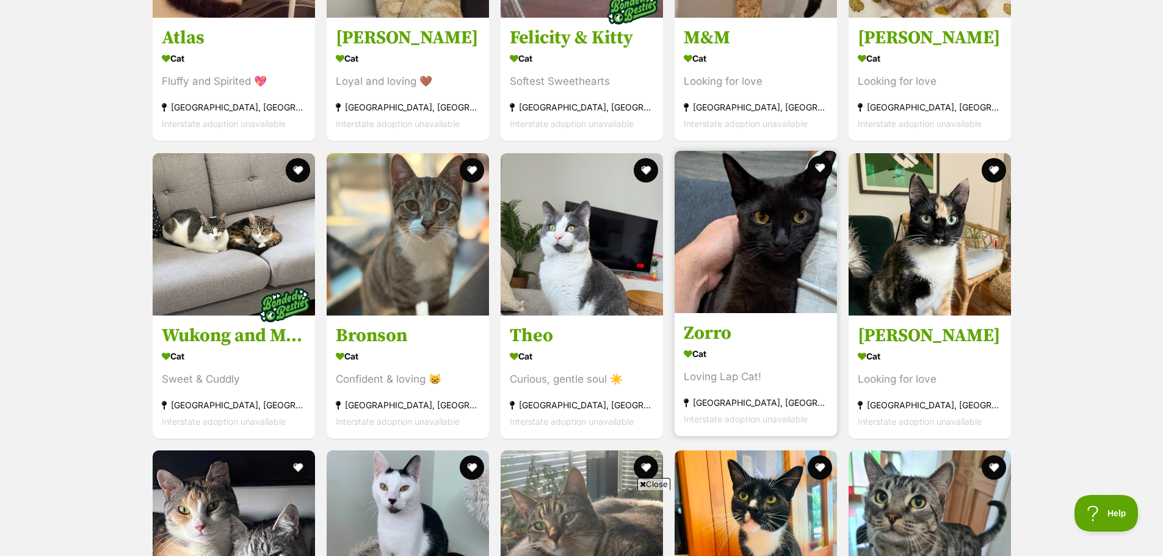
click at [746, 272] on img at bounding box center [756, 232] width 162 height 162
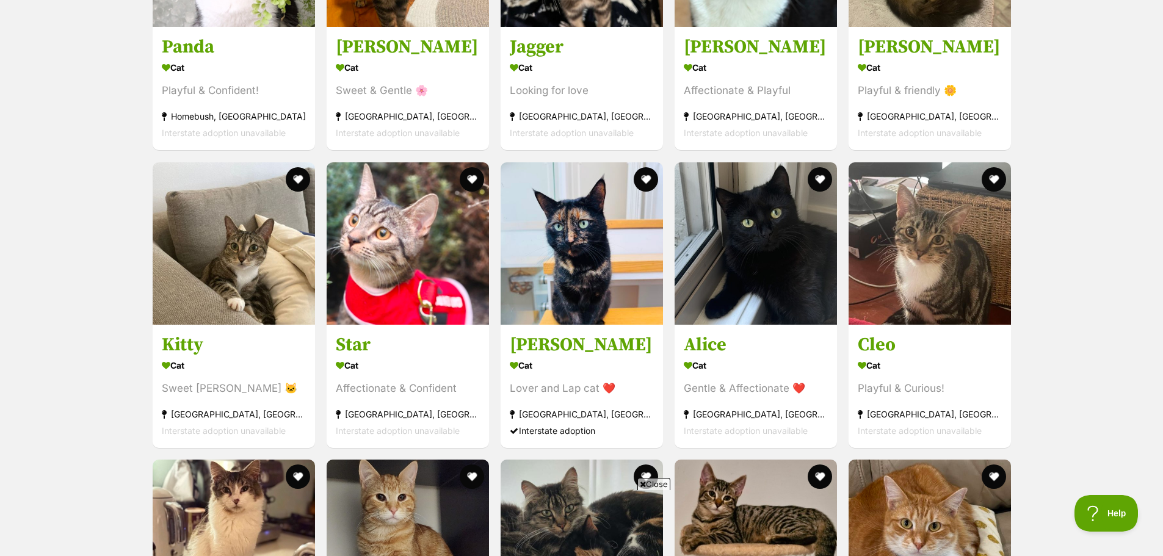
scroll to position [3058, 0]
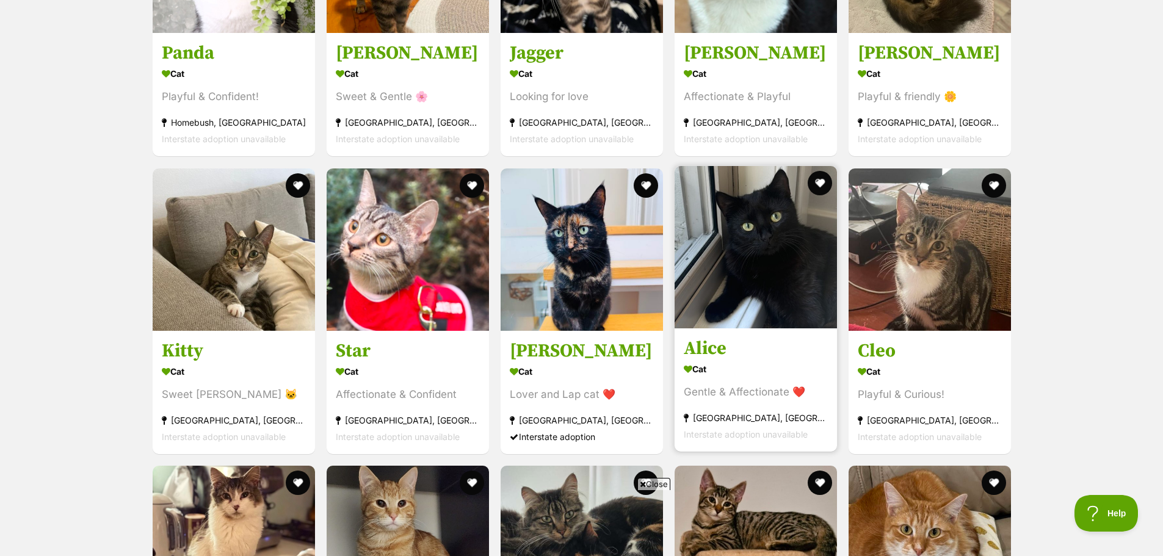
click at [770, 291] on img at bounding box center [756, 247] width 162 height 162
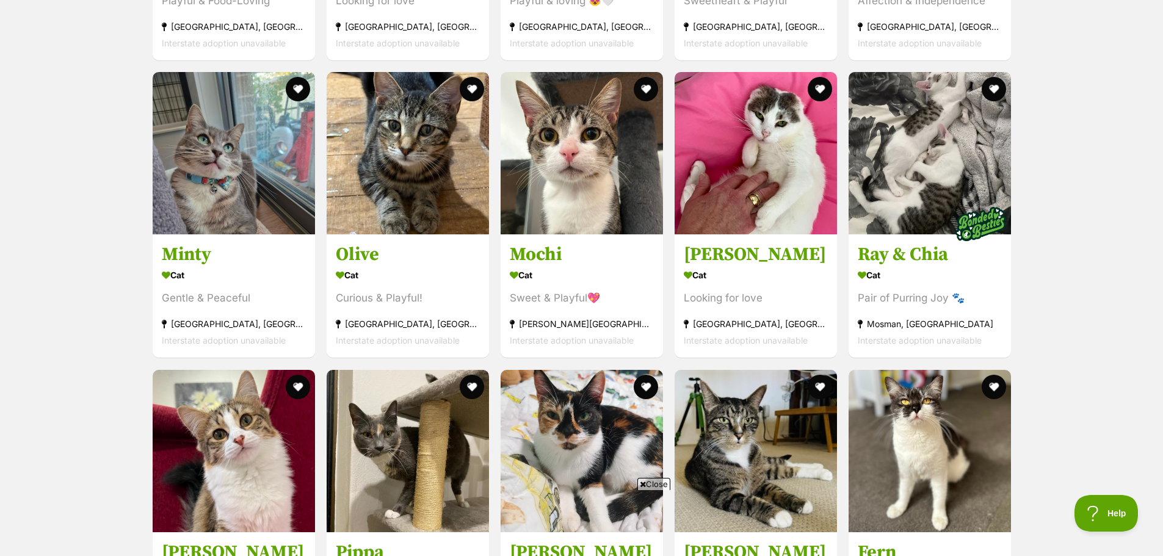
scroll to position [1959, 0]
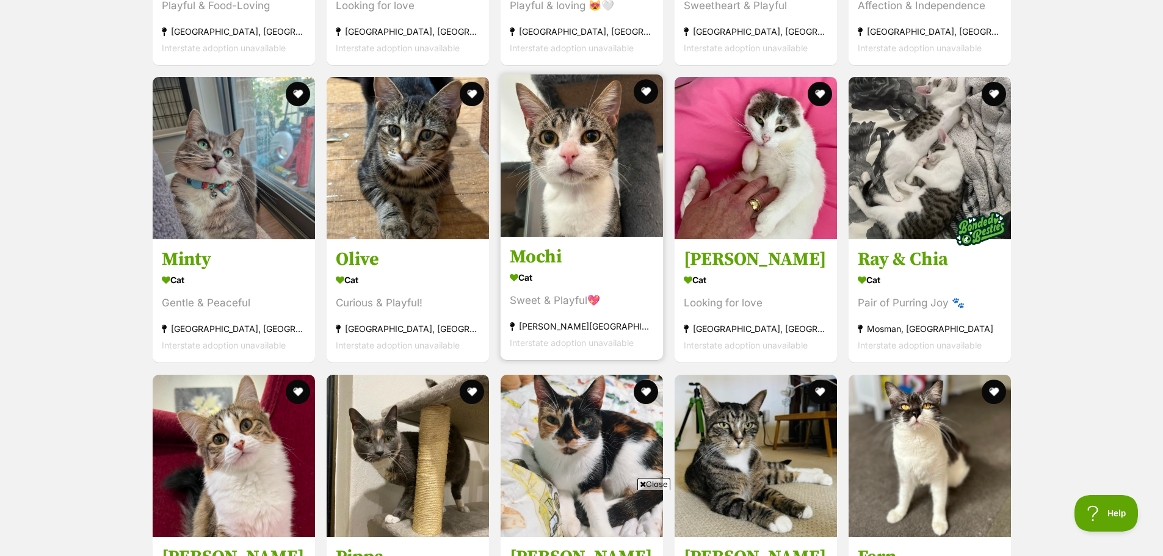
click at [578, 195] on img at bounding box center [582, 155] width 162 height 162
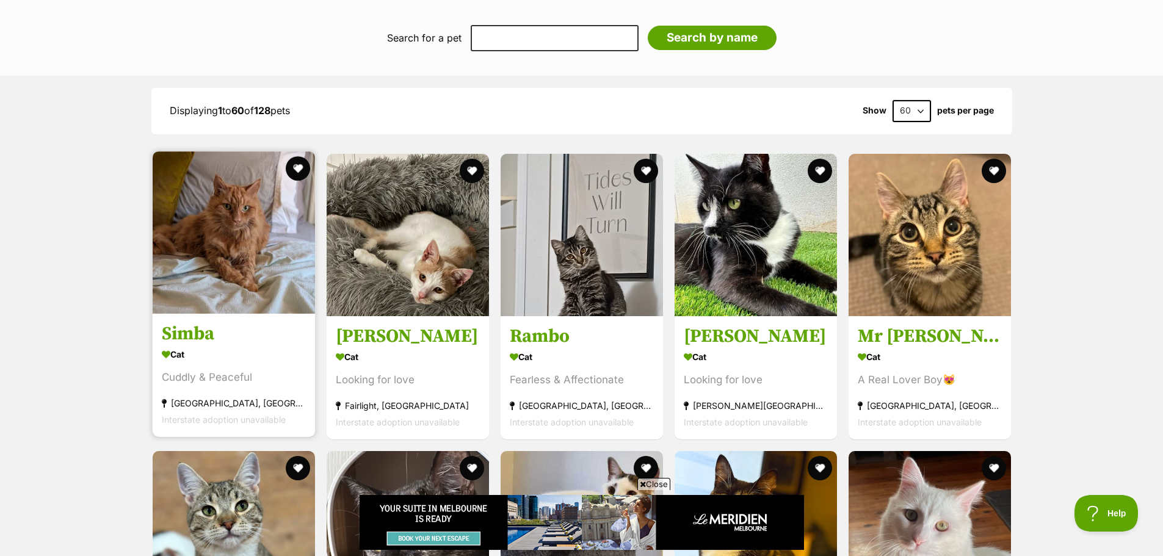
scroll to position [0, 0]
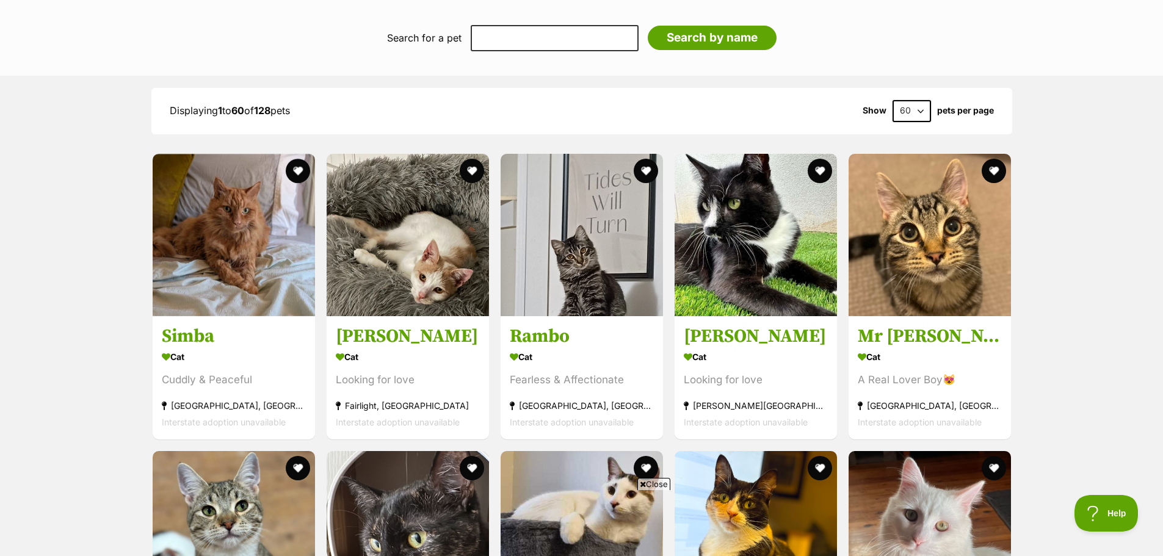
click at [661, 484] on span "Close" at bounding box center [653, 484] width 33 height 12
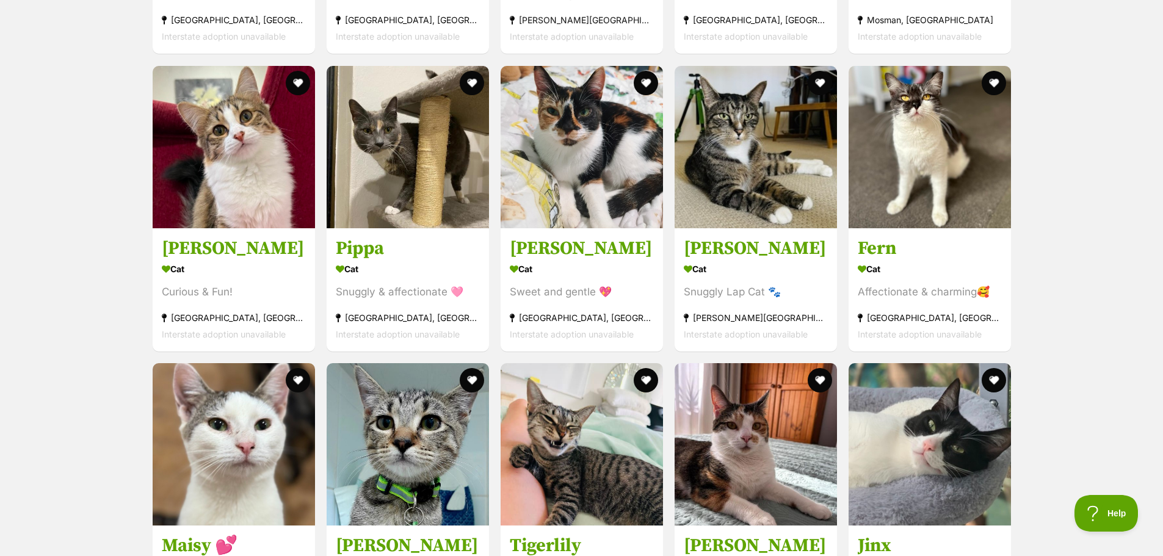
scroll to position [2325, 0]
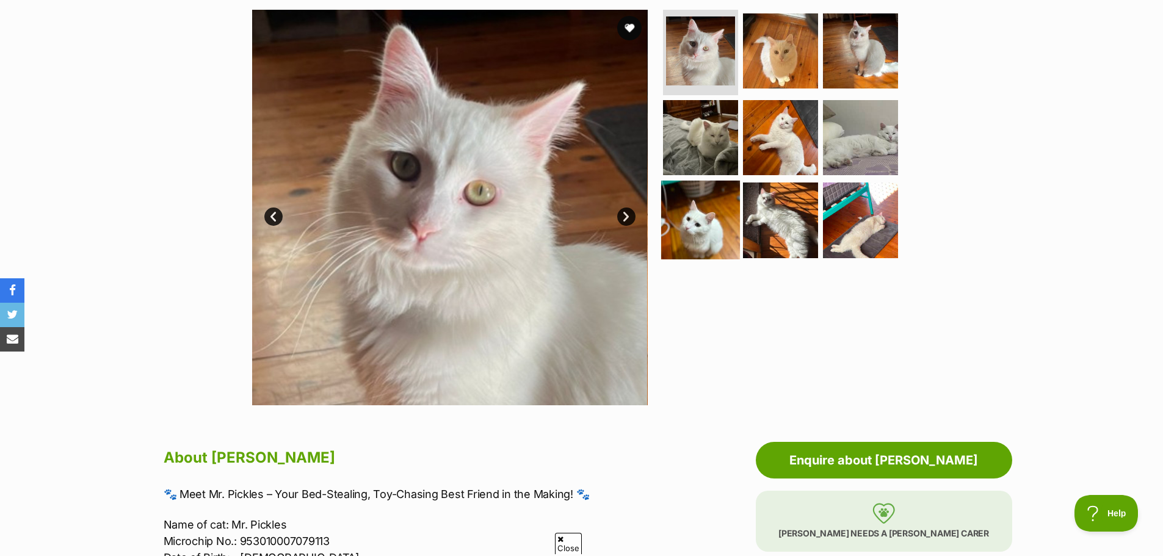
click at [685, 225] on img at bounding box center [700, 220] width 79 height 79
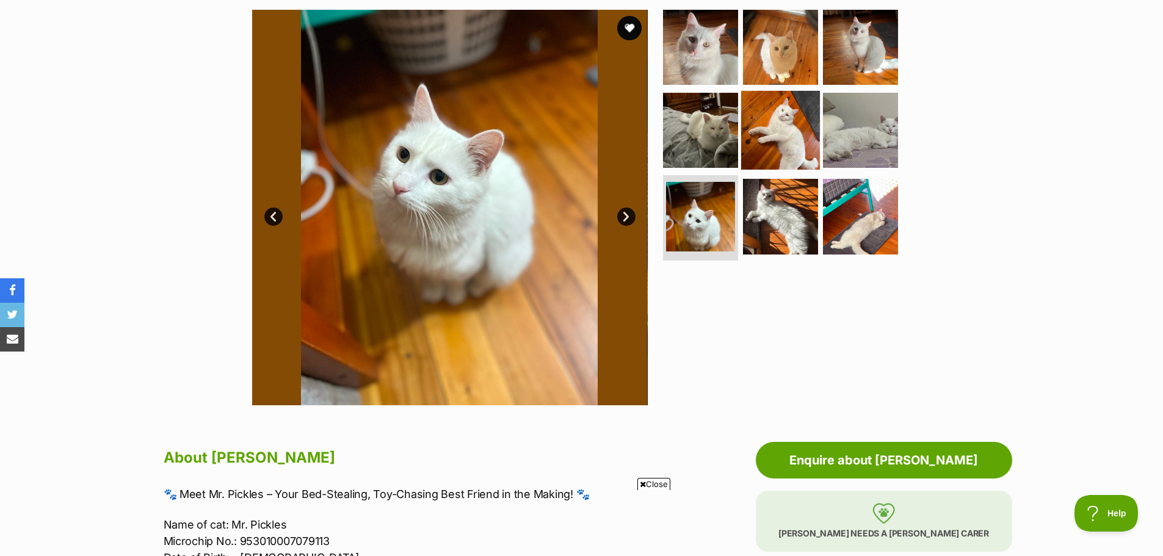
click at [786, 128] on img at bounding box center [780, 129] width 79 height 79
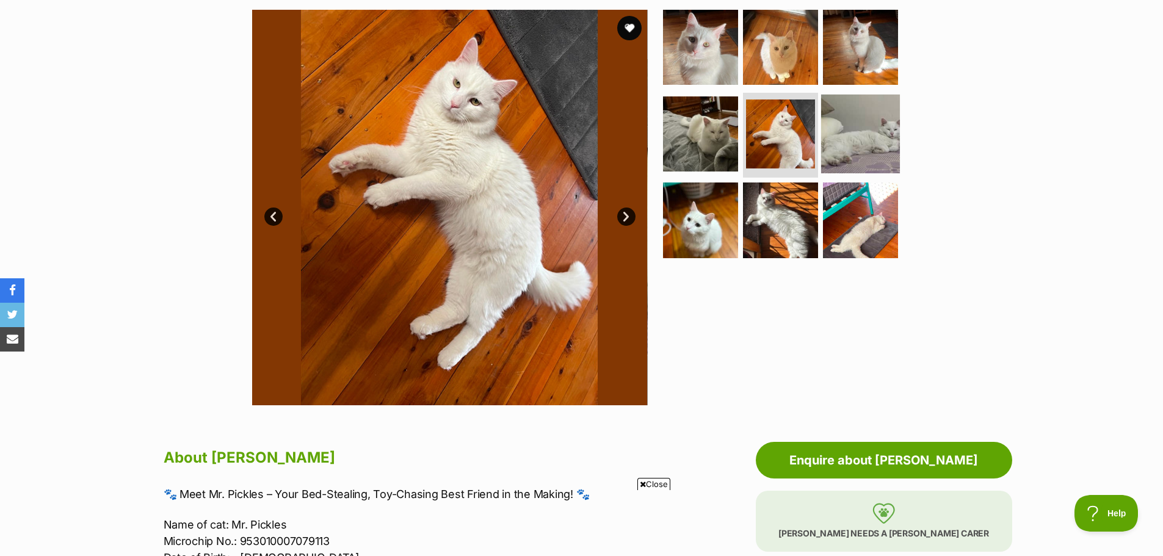
click at [847, 136] on img at bounding box center [860, 133] width 79 height 79
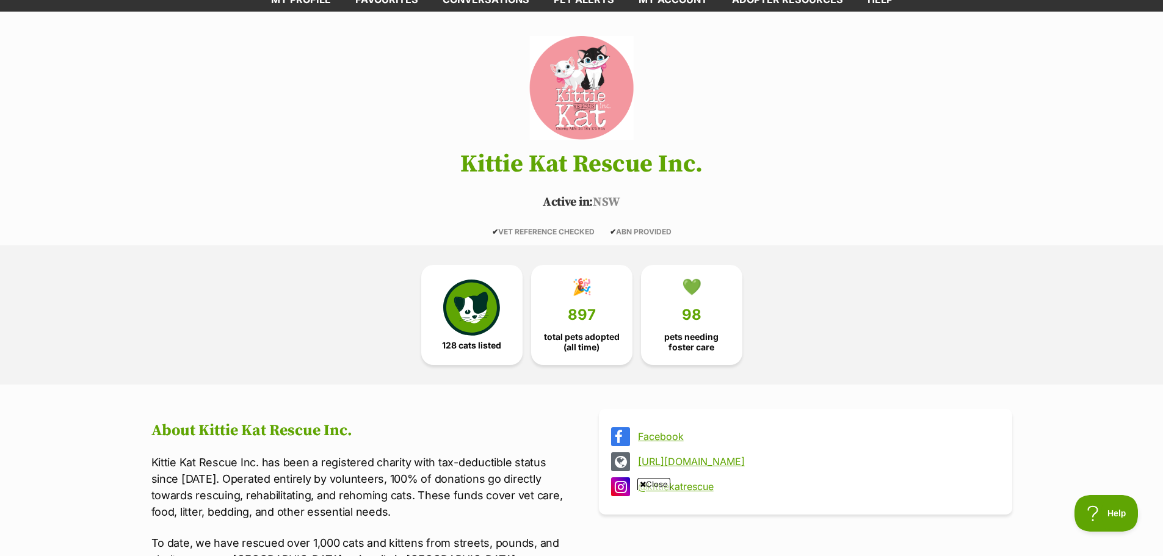
scroll to position [61, 0]
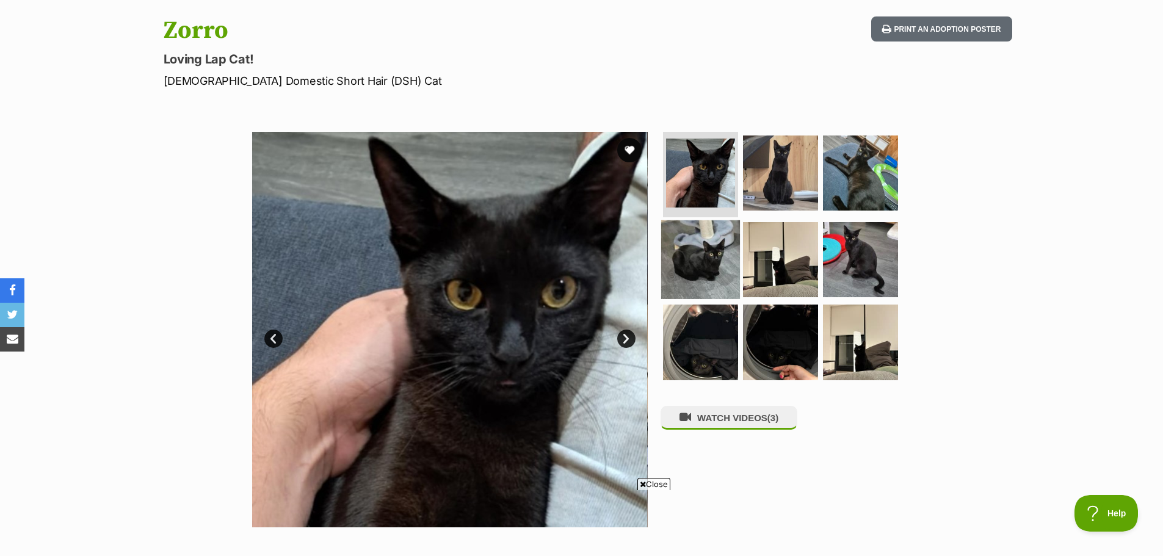
click at [692, 247] on img at bounding box center [700, 259] width 79 height 79
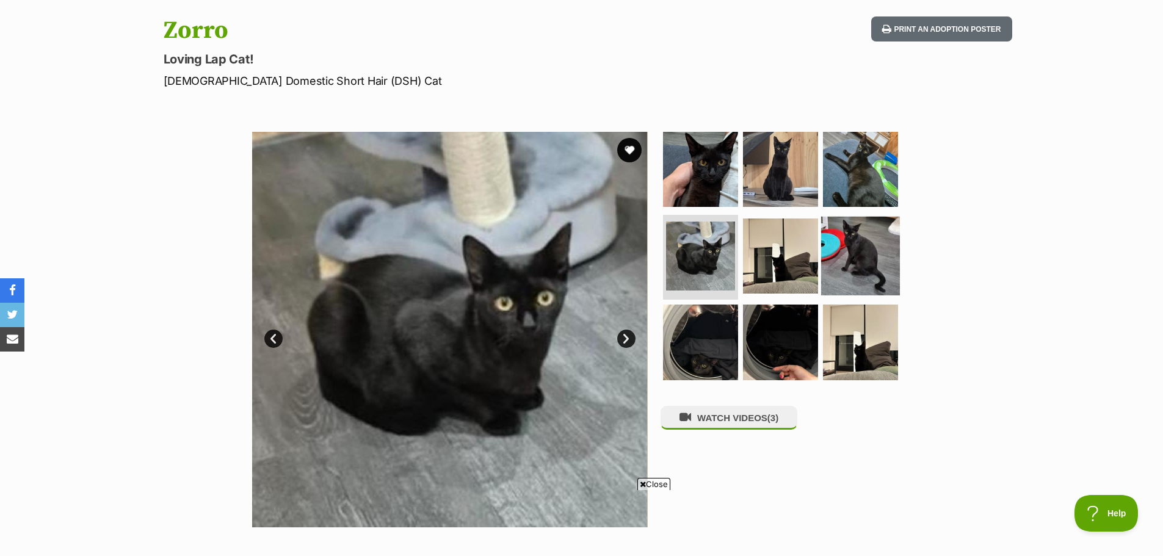
click at [865, 259] on img at bounding box center [860, 255] width 79 height 79
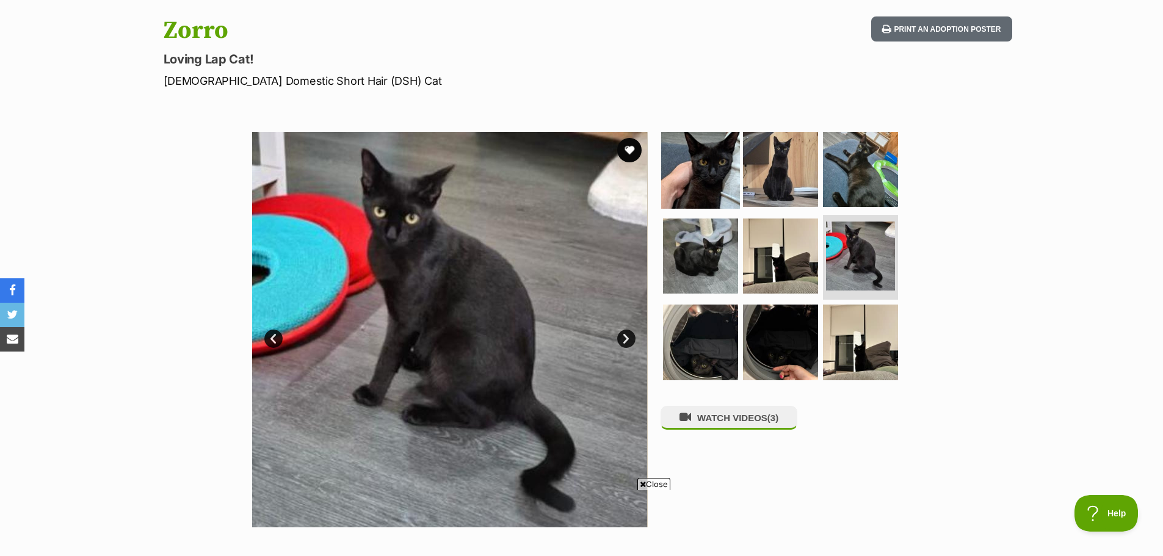
click at [694, 173] on img at bounding box center [700, 169] width 79 height 79
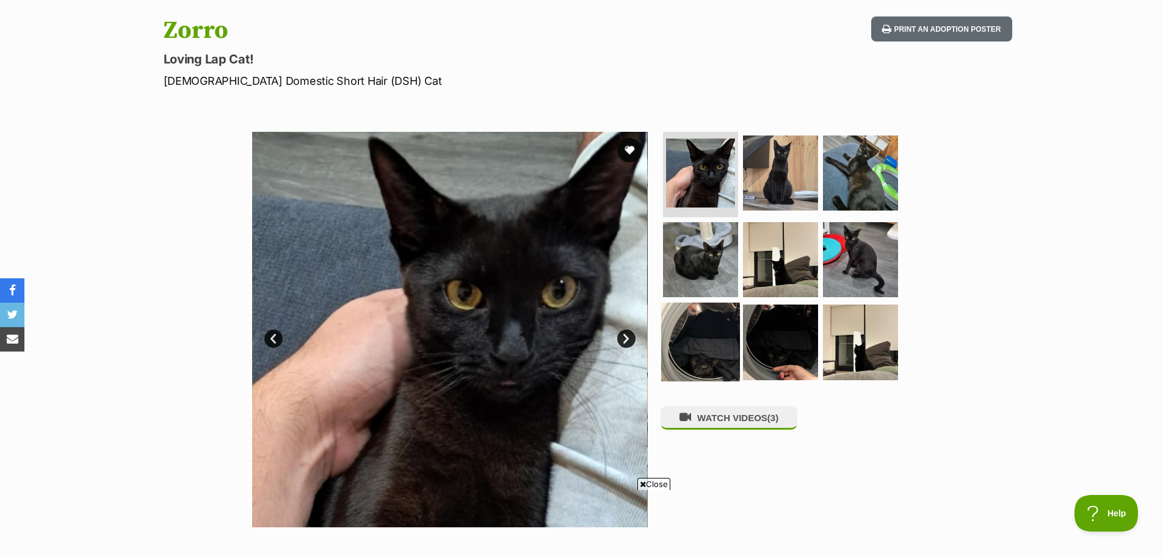
click at [713, 330] on img at bounding box center [700, 342] width 79 height 79
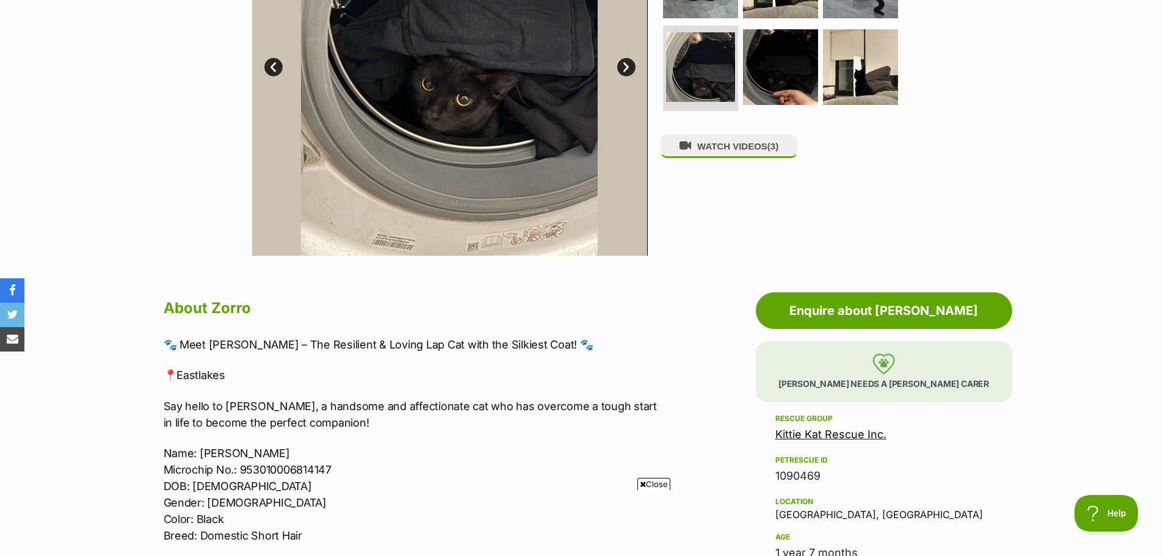
scroll to position [488, 0]
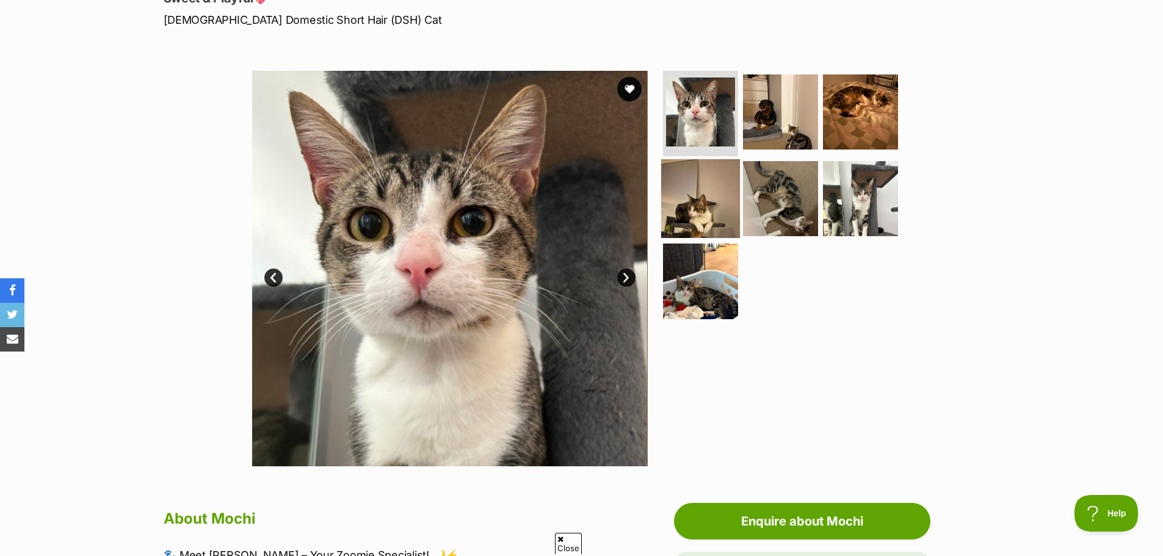
click at [698, 198] on img at bounding box center [700, 198] width 79 height 79
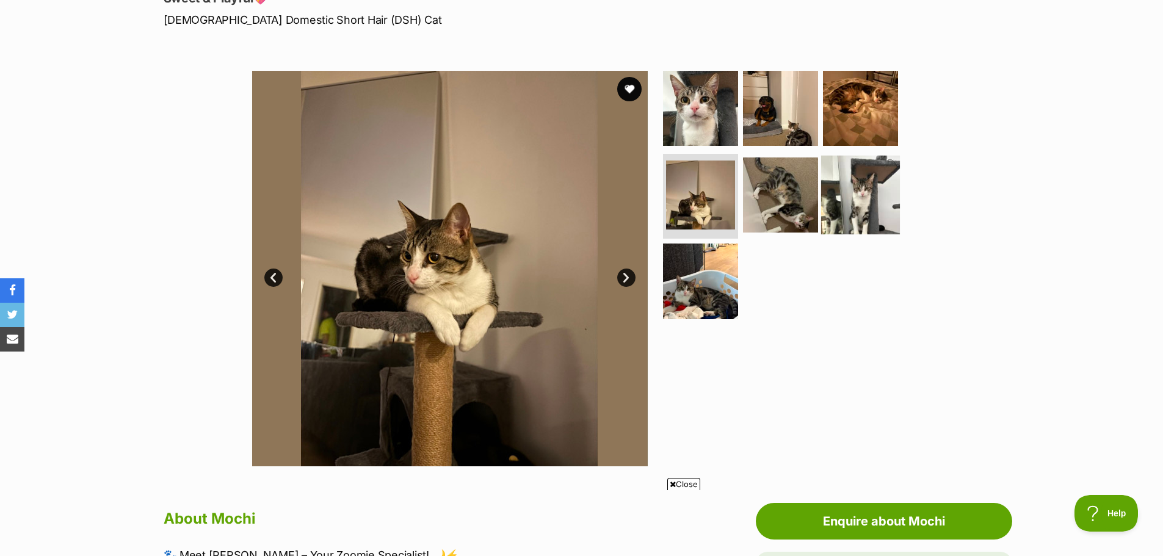
click at [861, 195] on img at bounding box center [860, 194] width 79 height 79
